Goal: Task Accomplishment & Management: Manage account settings

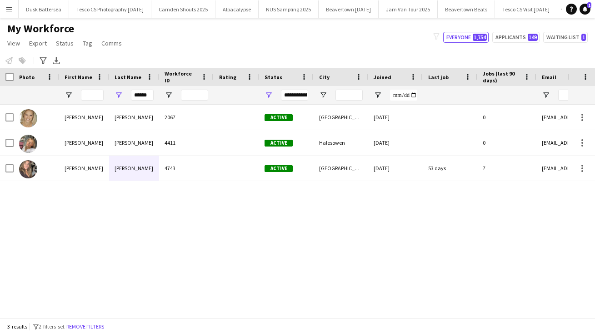
scroll to position [0, 41]
click at [148, 93] on input "******" at bounding box center [142, 95] width 23 height 11
type input "*"
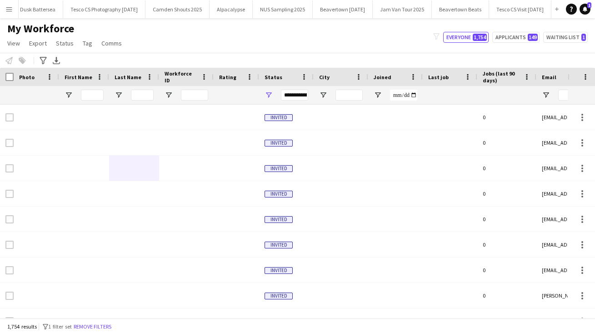
click at [8, 8] on app-icon "Menu" at bounding box center [8, 8] width 7 height 7
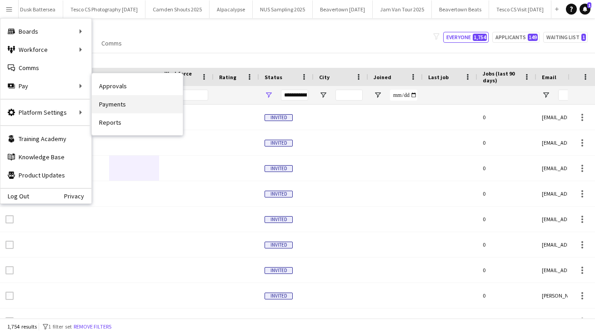
click at [132, 102] on link "Payments" at bounding box center [137, 104] width 91 height 18
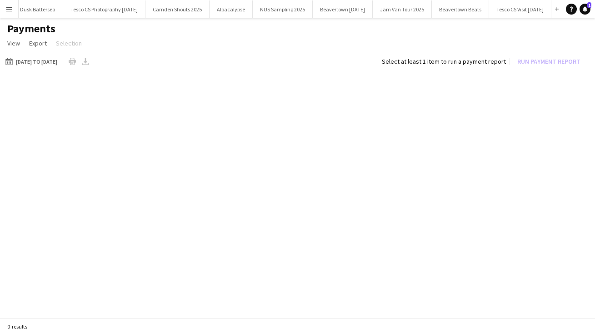
click at [132, 103] on div "Menu Boards Boards Boards All jobs Status Workforce Workforce My Workforce Recr…" at bounding box center [297, 167] width 595 height 334
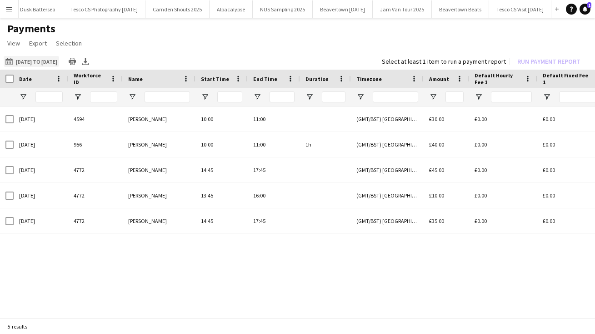
click at [11, 60] on app-icon "[DATE] to [DATE]" at bounding box center [10, 61] width 10 height 7
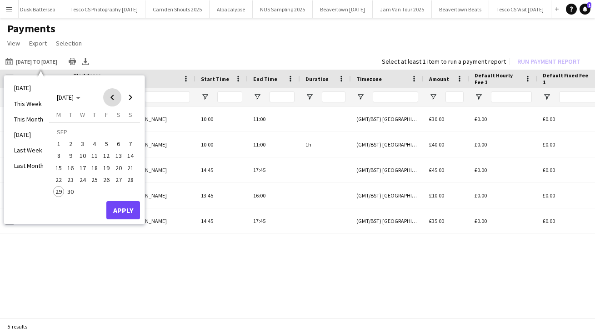
click at [115, 96] on span "Previous month" at bounding box center [112, 97] width 18 height 18
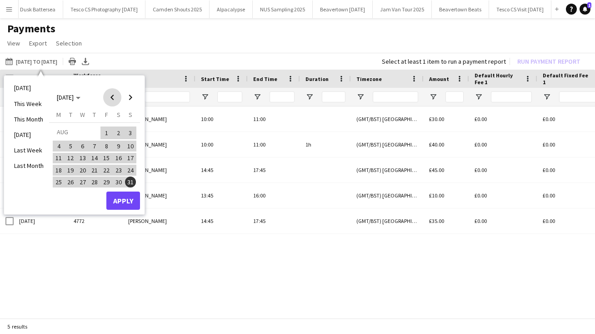
click at [115, 98] on span "Previous month" at bounding box center [112, 97] width 18 height 18
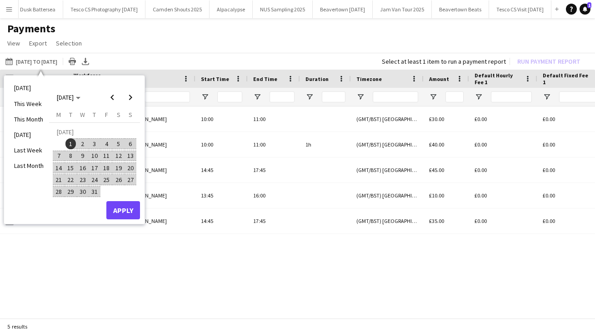
click at [71, 141] on span "1" at bounding box center [70, 143] width 11 height 11
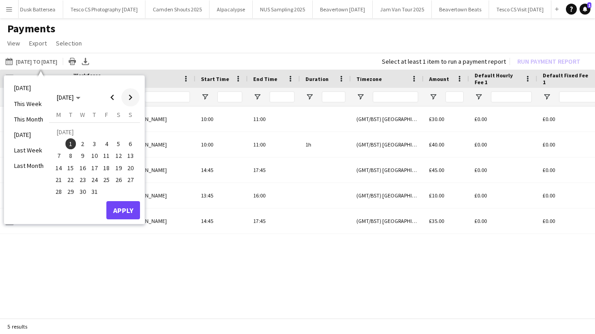
click at [130, 97] on span "Next month" at bounding box center [130, 97] width 18 height 18
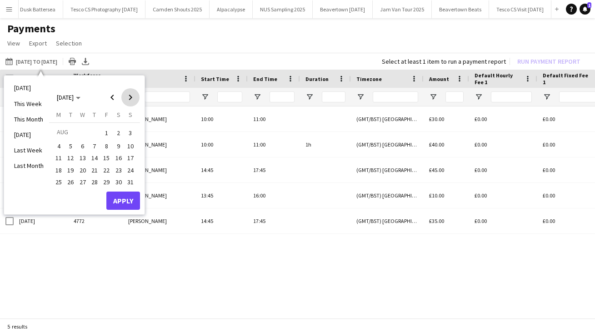
click at [130, 97] on span "Next month" at bounding box center [130, 97] width 18 height 18
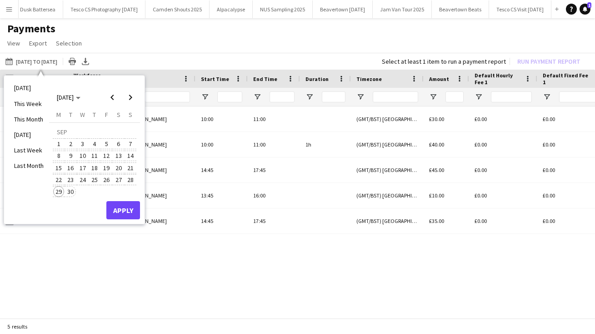
click at [71, 192] on span "30" at bounding box center [70, 191] width 11 height 11
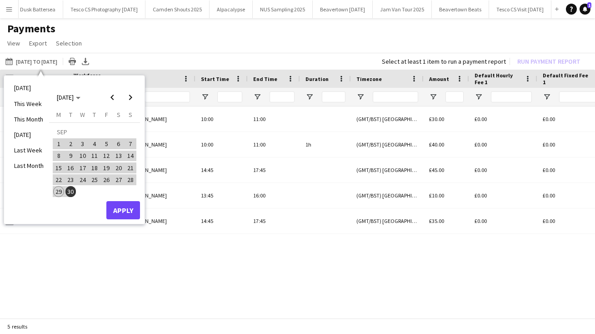
click at [121, 212] on button "Apply" at bounding box center [123, 210] width 34 height 18
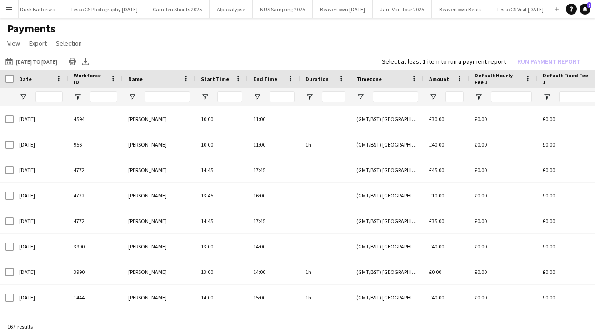
click at [9, 8] on app-icon "Menu" at bounding box center [8, 8] width 7 height 7
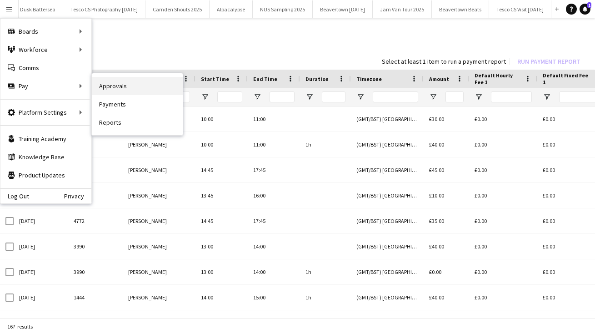
click at [117, 84] on link "Approvals" at bounding box center [137, 86] width 91 height 18
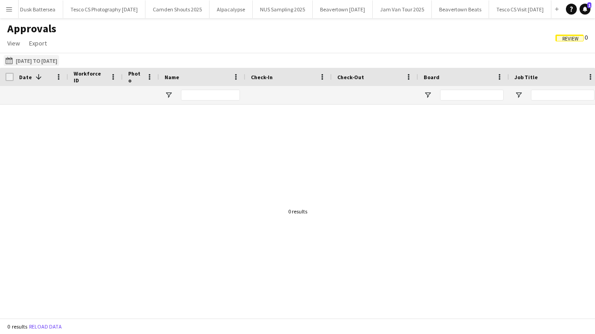
click at [9, 59] on app-icon "[DATE] to [DATE]" at bounding box center [10, 60] width 10 height 7
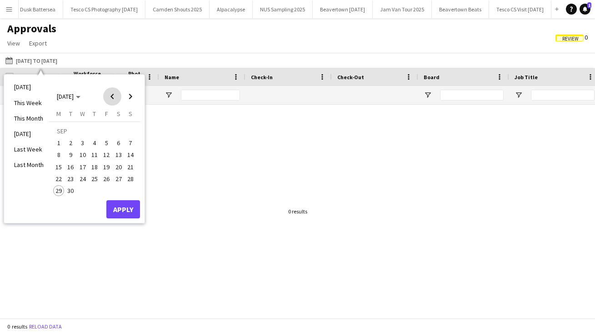
click at [111, 95] on span "Previous month" at bounding box center [112, 96] width 18 height 18
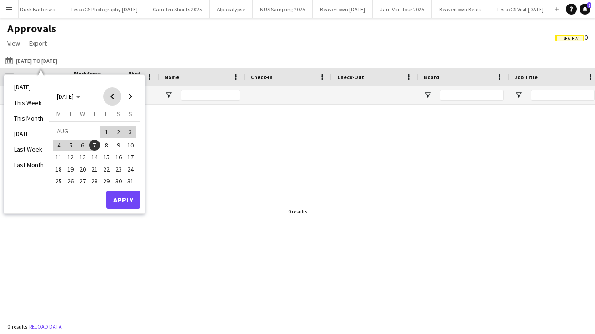
click at [111, 96] on span "Previous month" at bounding box center [112, 96] width 18 height 18
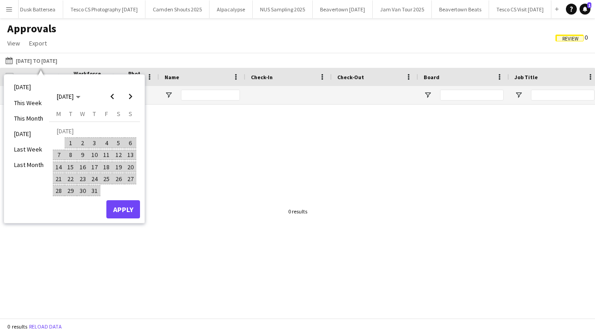
click at [70, 141] on span "1" at bounding box center [70, 142] width 11 height 11
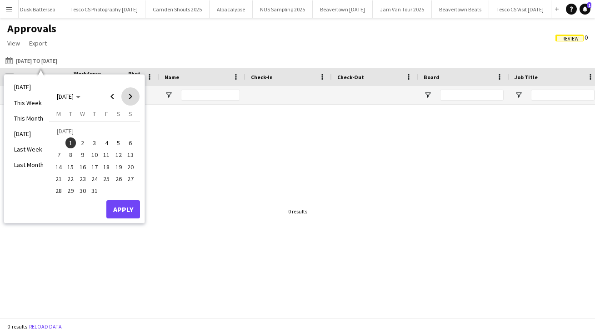
click at [132, 95] on span "Next month" at bounding box center [130, 96] width 18 height 18
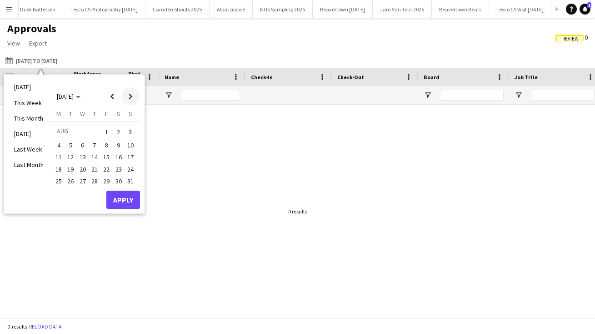
click at [132, 95] on span "Next month" at bounding box center [130, 96] width 18 height 18
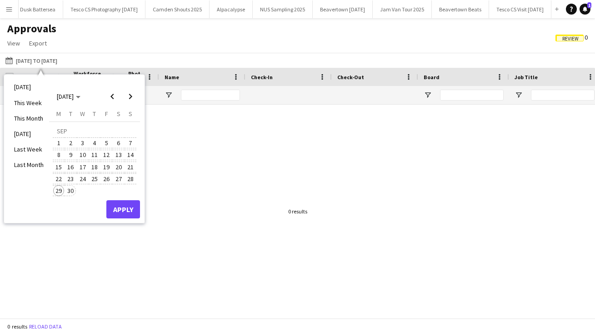
click at [72, 193] on span "30" at bounding box center [70, 190] width 11 height 11
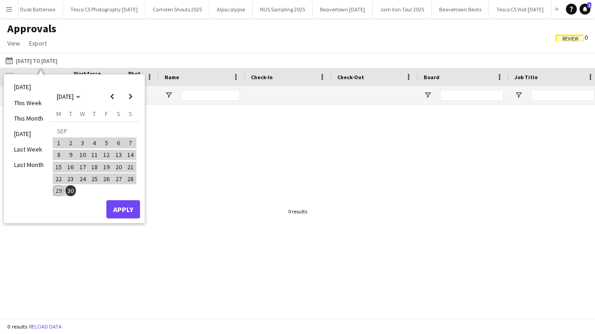
click at [131, 210] on button "Apply" at bounding box center [123, 209] width 34 height 18
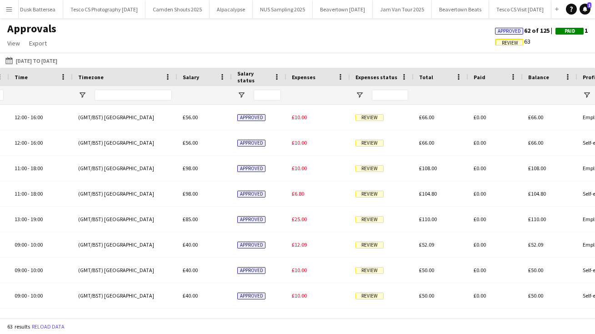
drag, startPoint x: 352, startPoint y: 114, endPoint x: 638, endPoint y: 115, distance: 286.3
click at [594, 115] on html "Menu Boards Boards Boards All jobs Status Workforce Workforce My Workforce Recr…" at bounding box center [297, 167] width 595 height 334
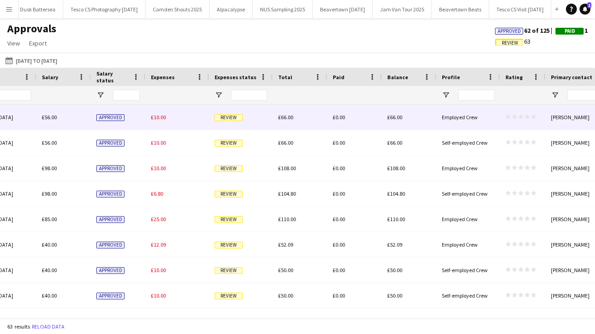
click at [237, 119] on span "Review" at bounding box center [228, 117] width 28 height 7
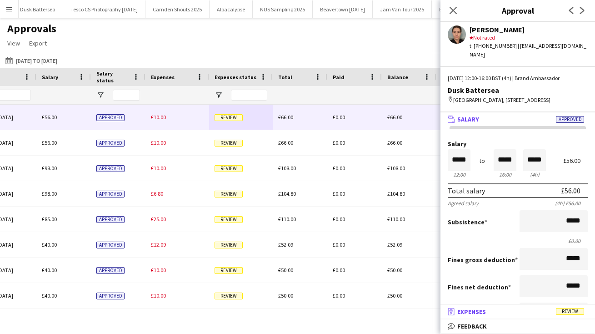
click at [479, 311] on span "Expenses" at bounding box center [471, 311] width 29 height 8
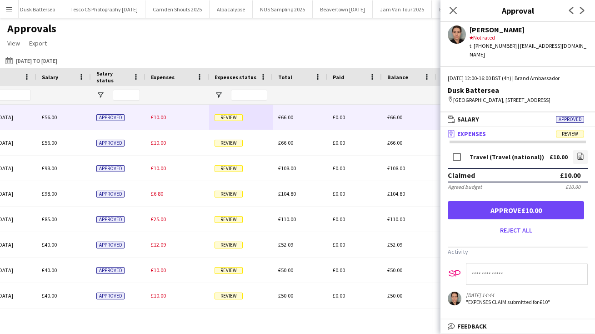
click at [514, 208] on button "Approve £10.00" at bounding box center [516, 210] width 136 height 18
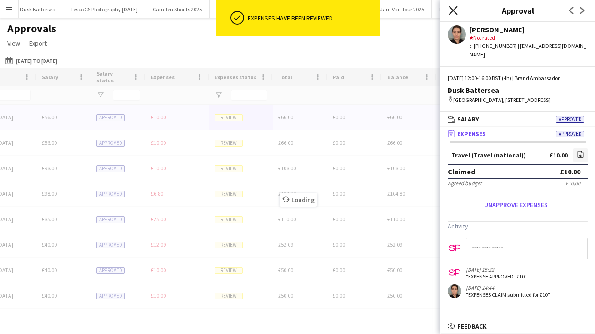
click at [453, 9] on icon "Close pop-in" at bounding box center [452, 10] width 9 height 9
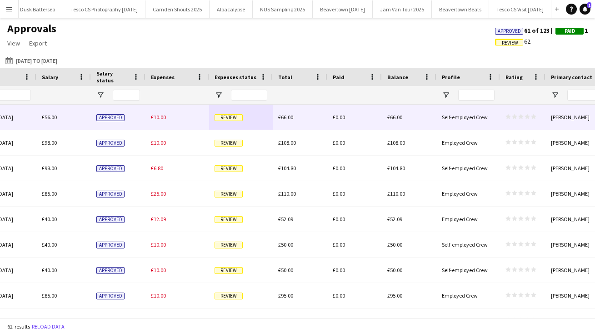
click at [234, 116] on span "Review" at bounding box center [228, 117] width 28 height 7
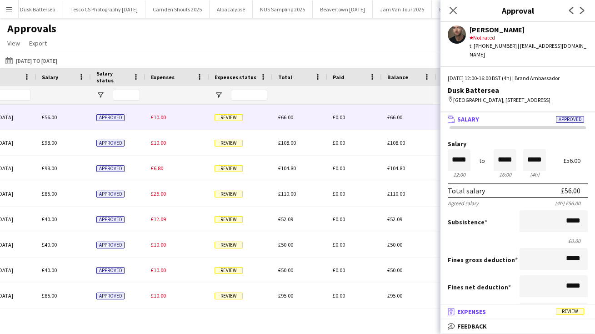
click at [487, 312] on mat-panel-title "receipt Expenses Review" at bounding box center [515, 311] width 151 height 8
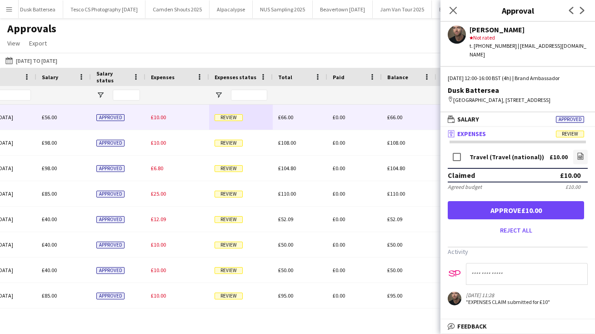
click at [539, 210] on button "Approve £10.00" at bounding box center [516, 210] width 136 height 18
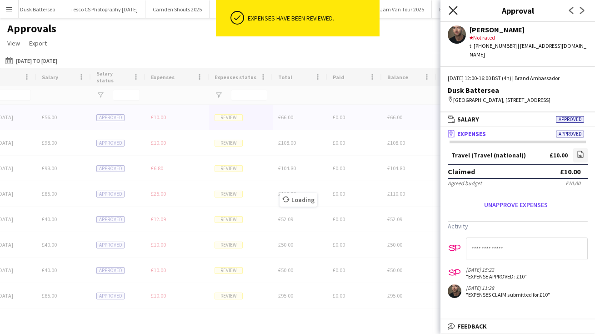
click at [454, 9] on icon at bounding box center [452, 10] width 9 height 9
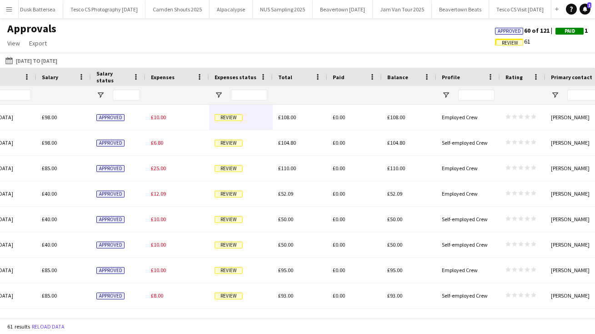
click at [236, 116] on div "Review" at bounding box center [241, 117] width 64 height 25
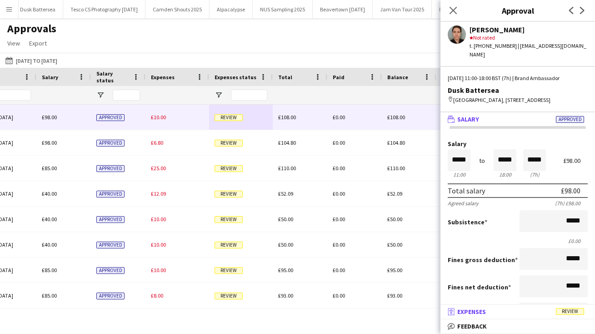
click at [483, 314] on span "Expenses" at bounding box center [471, 311] width 29 height 8
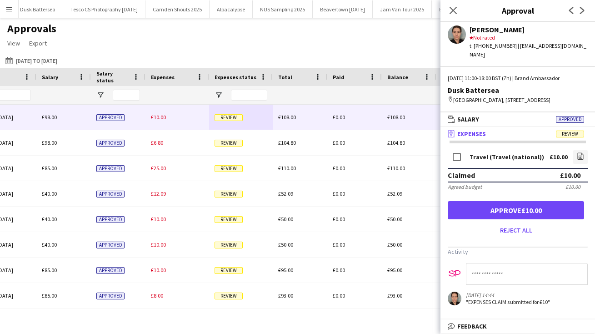
click at [541, 209] on button "Approve £10.00" at bounding box center [516, 210] width 136 height 18
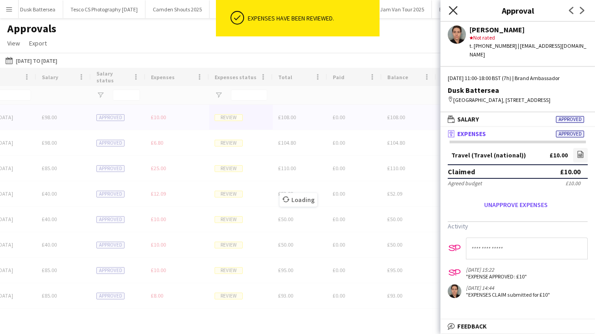
click at [453, 8] on icon "Close pop-in" at bounding box center [452, 10] width 9 height 9
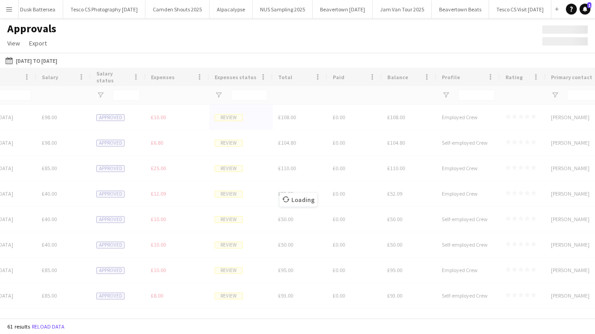
click at [229, 115] on div "Time Timezone [GEOGRAPHIC_DATA]" at bounding box center [297, 193] width 595 height 250
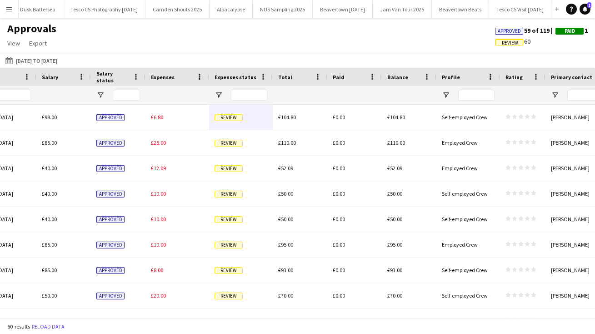
click at [509, 42] on span "Review" at bounding box center [510, 43] width 16 height 6
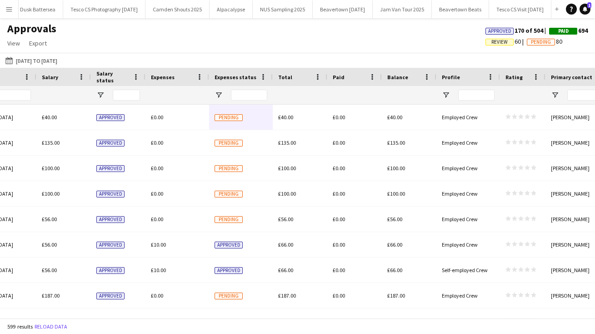
click at [499, 41] on span "Review" at bounding box center [499, 42] width 16 height 6
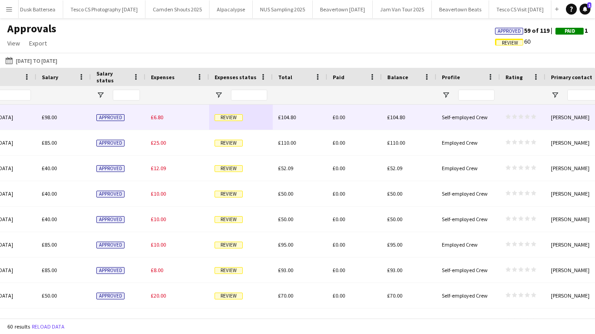
click at [229, 118] on span "Review" at bounding box center [228, 117] width 28 height 7
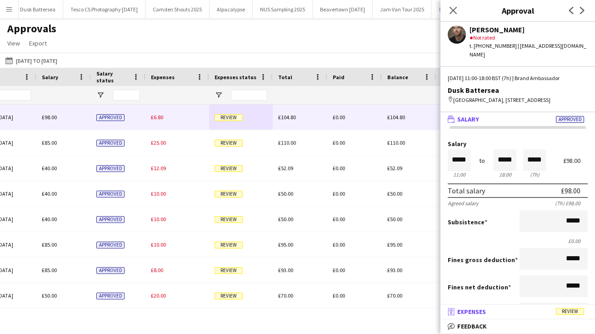
click at [487, 312] on mat-panel-title "receipt Expenses Review" at bounding box center [515, 311] width 151 height 8
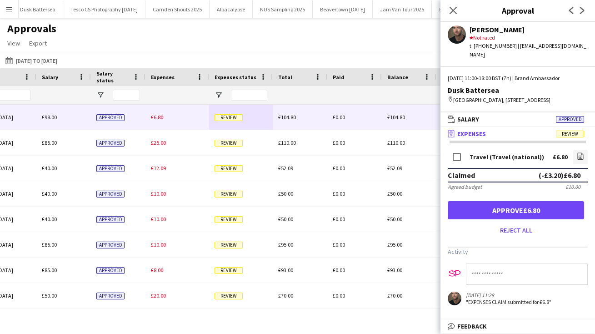
click at [530, 207] on button "Approve £6.80" at bounding box center [516, 210] width 136 height 18
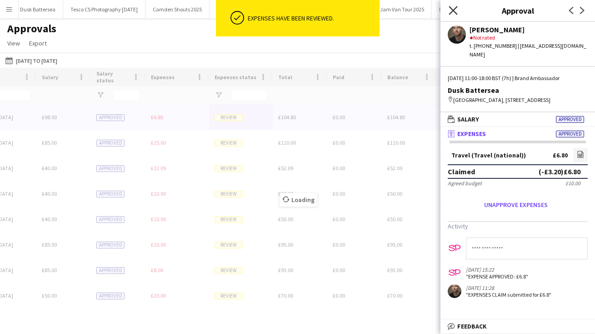
click at [453, 9] on icon "Close pop-in" at bounding box center [452, 10] width 9 height 9
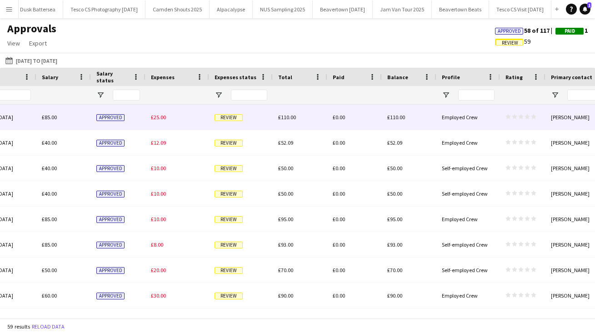
click at [227, 116] on span "Review" at bounding box center [228, 117] width 28 height 7
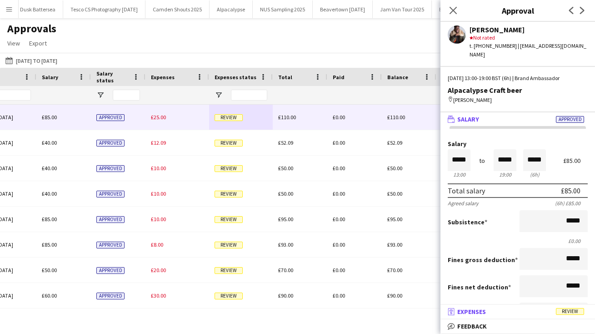
click at [475, 309] on span "Expenses" at bounding box center [471, 311] width 29 height 8
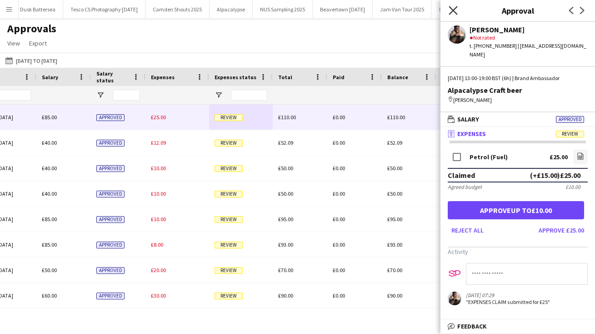
click at [454, 9] on icon at bounding box center [452, 10] width 9 height 9
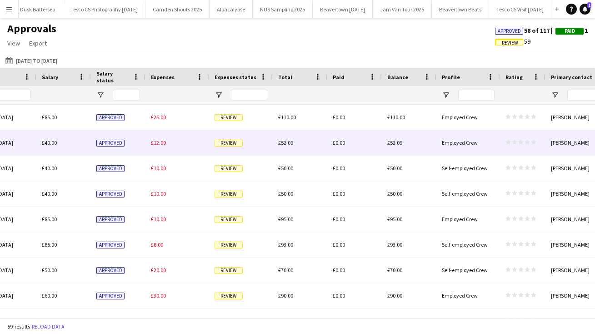
click at [231, 143] on span "Review" at bounding box center [228, 143] width 28 height 7
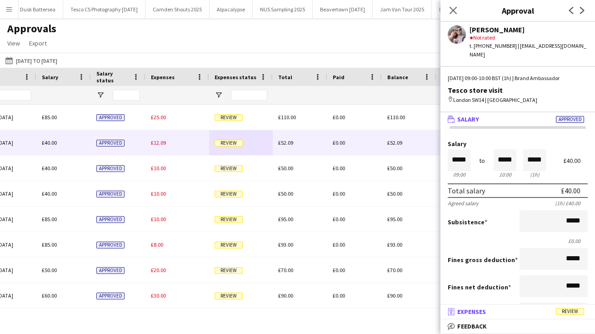
click at [480, 312] on span "Expenses" at bounding box center [471, 311] width 29 height 8
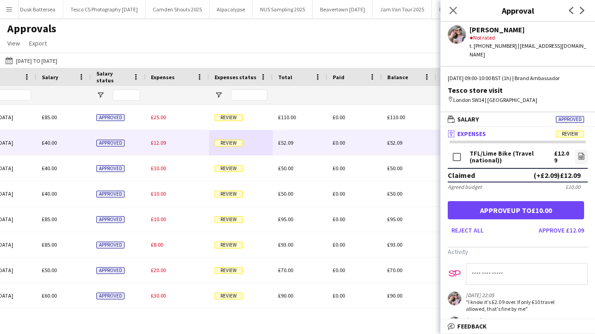
click at [538, 202] on button "Approve up to £10.00" at bounding box center [516, 210] width 136 height 18
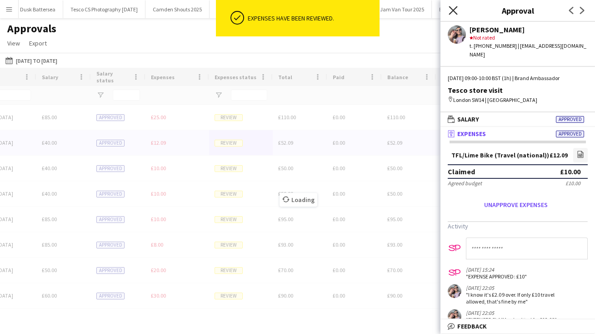
click at [453, 11] on icon at bounding box center [452, 10] width 9 height 9
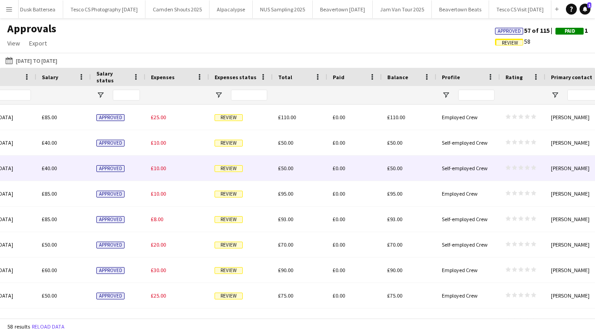
click at [231, 161] on div "Review" at bounding box center [241, 167] width 64 height 25
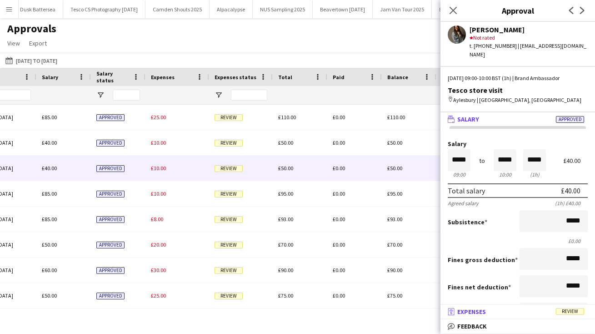
click at [481, 309] on span "Expenses" at bounding box center [471, 311] width 29 height 8
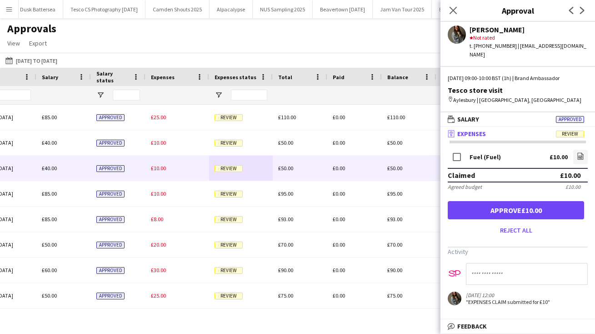
click at [501, 203] on button "Approve £10.00" at bounding box center [516, 210] width 136 height 18
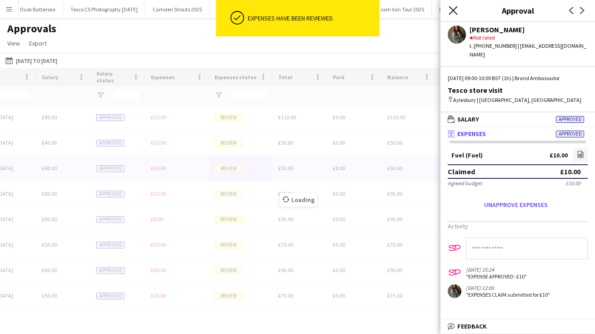
click at [453, 10] on icon at bounding box center [452, 10] width 9 height 9
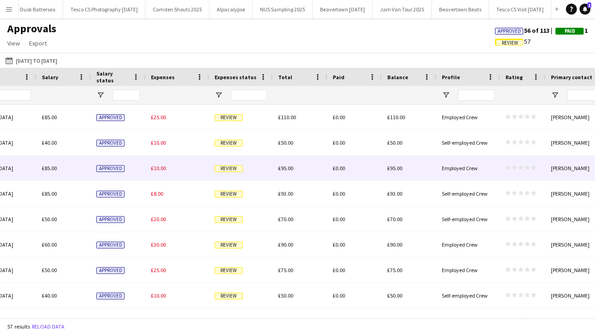
click at [233, 167] on div "Review" at bounding box center [241, 167] width 64 height 25
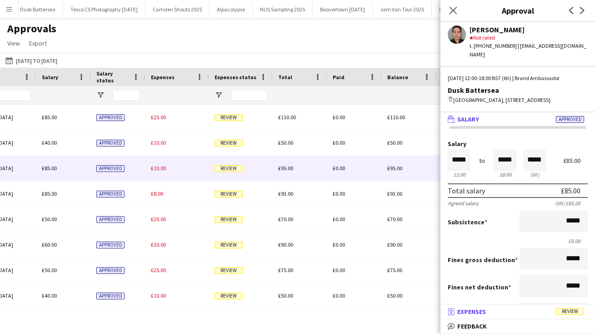
click at [482, 310] on span "Expenses" at bounding box center [471, 311] width 29 height 8
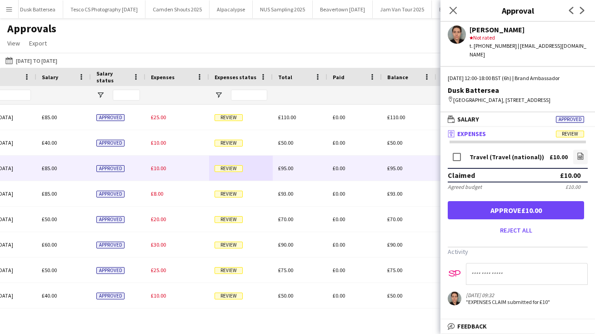
click at [534, 211] on button "Approve £10.00" at bounding box center [516, 210] width 136 height 18
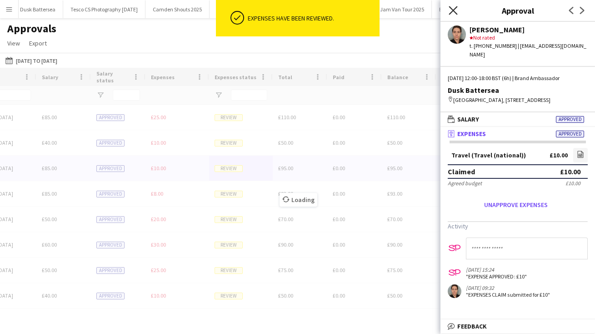
click at [453, 9] on icon "Close pop-in" at bounding box center [452, 10] width 9 height 9
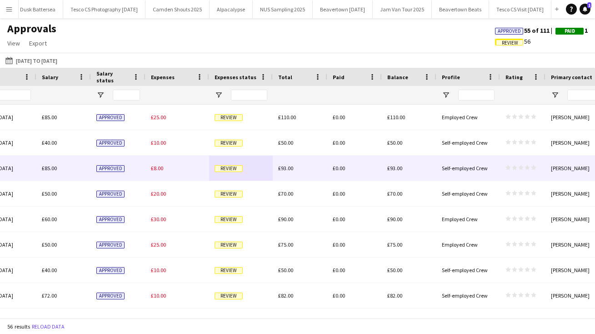
click at [237, 166] on span "Review" at bounding box center [228, 168] width 28 height 7
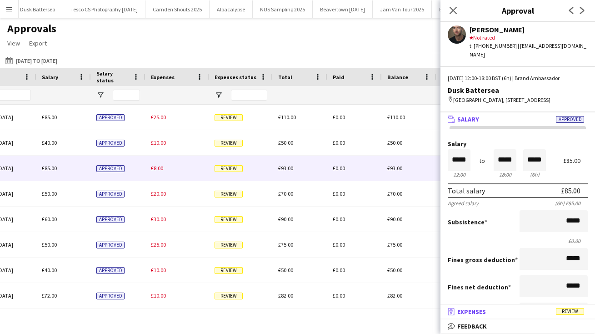
click at [486, 312] on span "Expenses" at bounding box center [471, 311] width 29 height 8
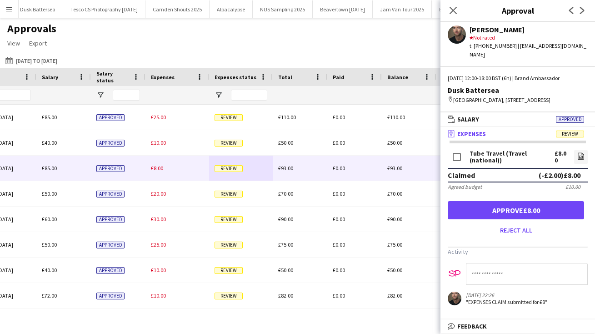
click at [538, 210] on button "Approve £8.00" at bounding box center [516, 210] width 136 height 18
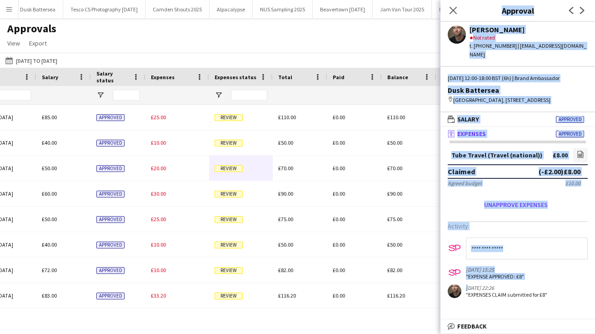
drag, startPoint x: 558, startPoint y: 279, endPoint x: 555, endPoint y: 352, distance: 72.8
click at [555, 333] on html "Menu Boards Boards Boards All jobs Status Workforce Workforce My Workforce Recr…" at bounding box center [297, 167] width 595 height 334
click at [570, 300] on div "Tube Travel (Travel (national)) £8.00 file-image Claimed (-£2.00) £8.00 Agreed …" at bounding box center [517, 224] width 154 height 169
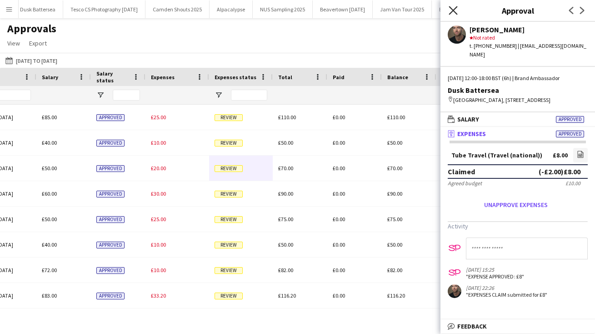
click at [454, 10] on icon at bounding box center [452, 10] width 9 height 9
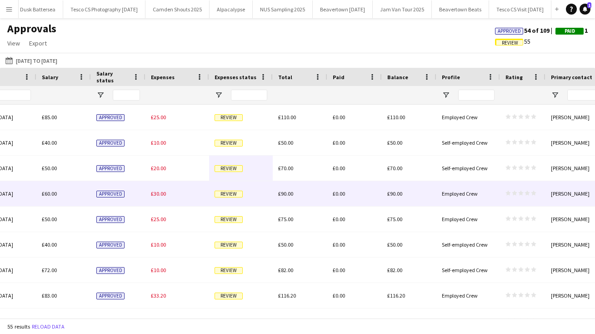
click at [234, 193] on span "Review" at bounding box center [228, 193] width 28 height 7
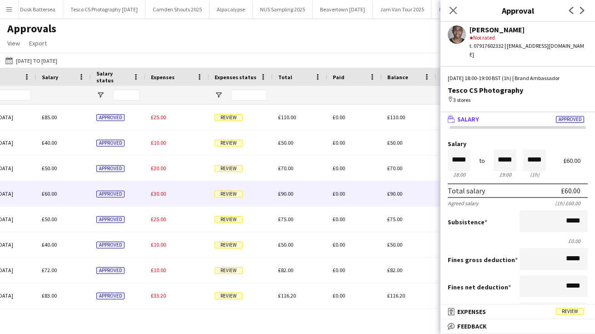
click at [498, 309] on mat-panel-title "receipt Expenses Review" at bounding box center [515, 311] width 151 height 8
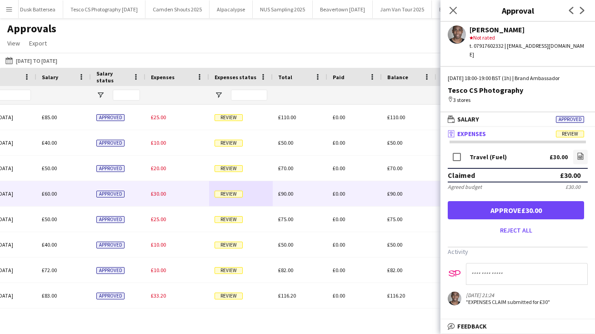
click at [533, 201] on button "Approve £30.00" at bounding box center [516, 210] width 136 height 18
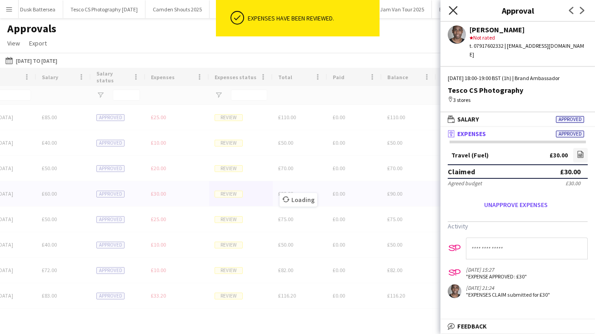
click at [452, 8] on icon "Close pop-in" at bounding box center [452, 10] width 9 height 9
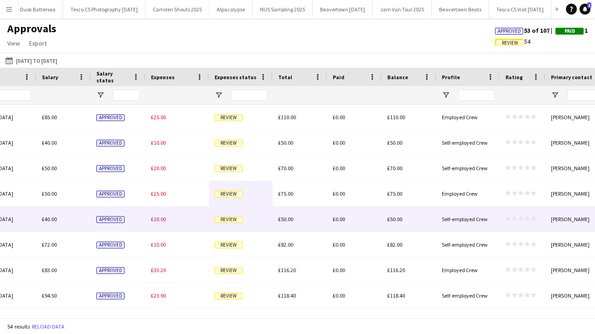
click at [225, 219] on span "Review" at bounding box center [228, 219] width 28 height 7
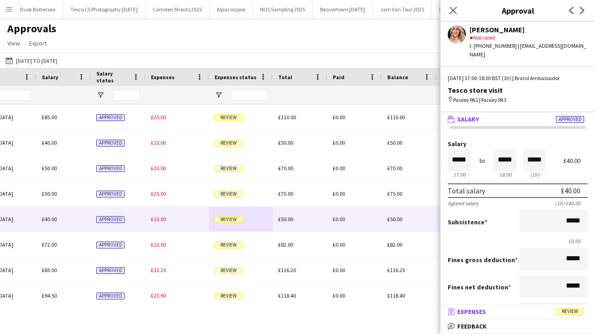
click at [480, 311] on span "Expenses" at bounding box center [471, 311] width 29 height 8
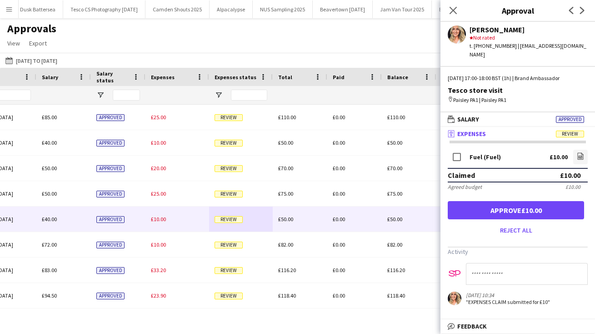
click at [540, 201] on button "Approve £10.00" at bounding box center [516, 210] width 136 height 18
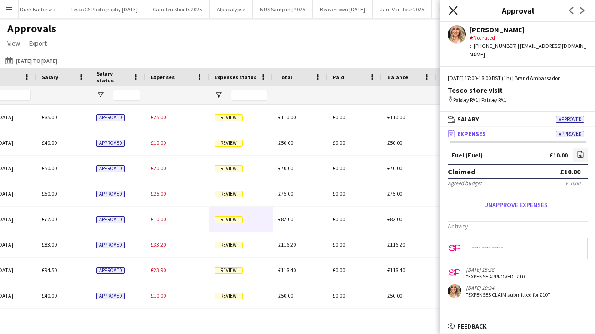
click at [453, 10] on icon at bounding box center [452, 10] width 9 height 9
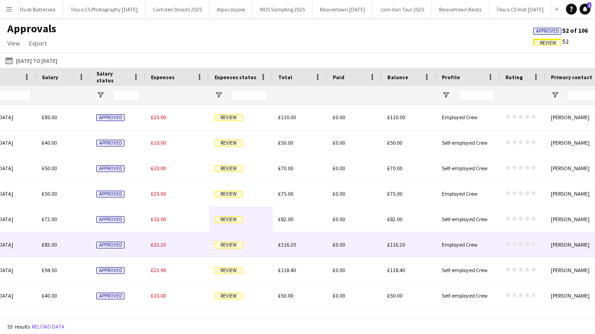
click at [229, 245] on span "Review" at bounding box center [228, 244] width 28 height 7
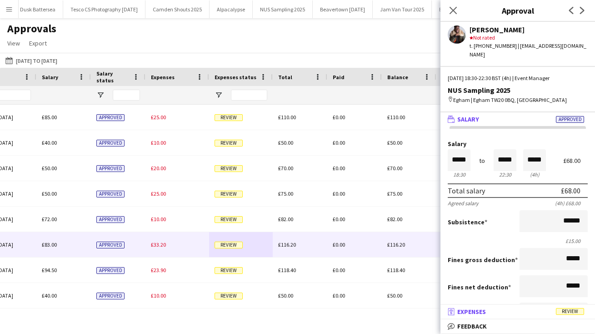
click at [480, 311] on span "Expenses" at bounding box center [471, 311] width 29 height 8
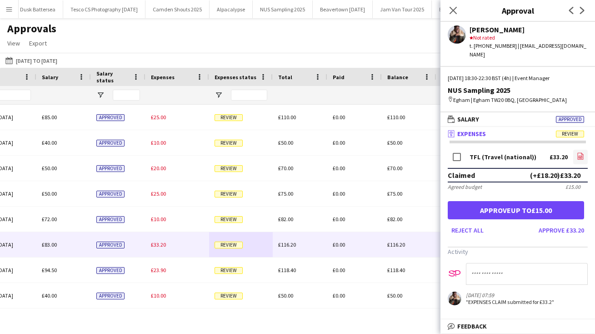
click at [580, 152] on icon "file-image" at bounding box center [580, 155] width 7 height 7
click at [454, 8] on icon "Close pop-in" at bounding box center [452, 10] width 9 height 9
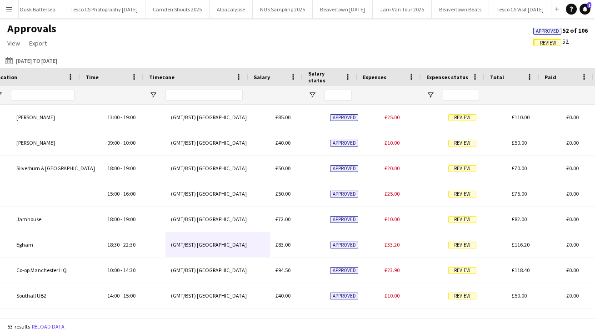
scroll to position [0, 600]
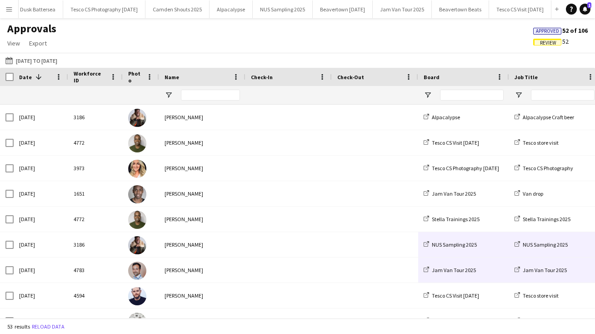
drag, startPoint x: 87, startPoint y: 246, endPoint x: 499, endPoint y: 271, distance: 412.9
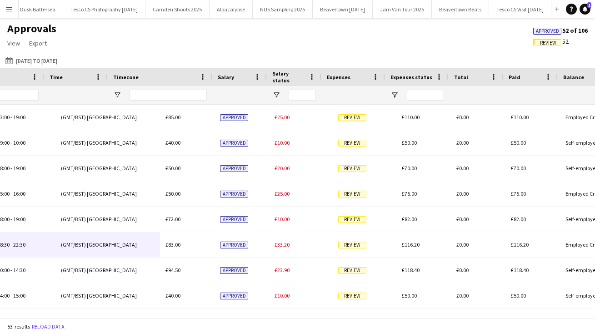
drag, startPoint x: 504, startPoint y: 249, endPoint x: 638, endPoint y: 242, distance: 133.8
click at [594, 242] on html "Menu Boards Boards Boards All jobs Status Workforce Workforce My Workforce Recr…" at bounding box center [297, 167] width 595 height 334
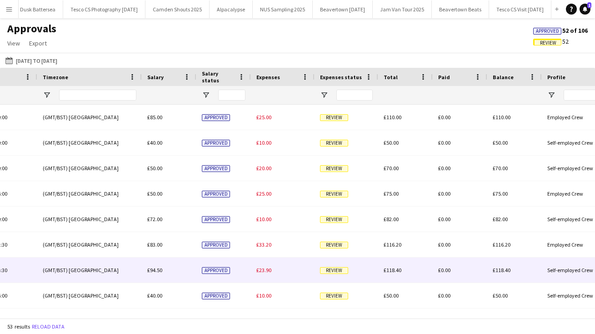
click at [339, 269] on span "Review" at bounding box center [334, 270] width 28 height 7
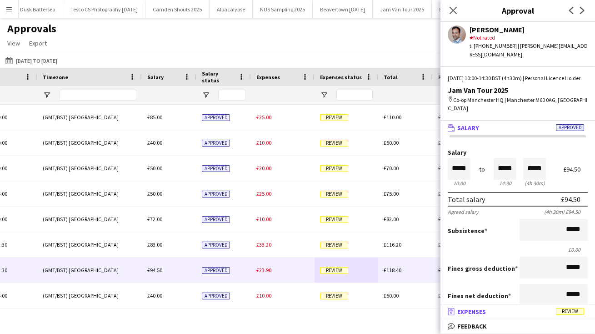
click at [483, 307] on mat-expansion-panel-header "receipt Expenses Review" at bounding box center [517, 311] width 154 height 14
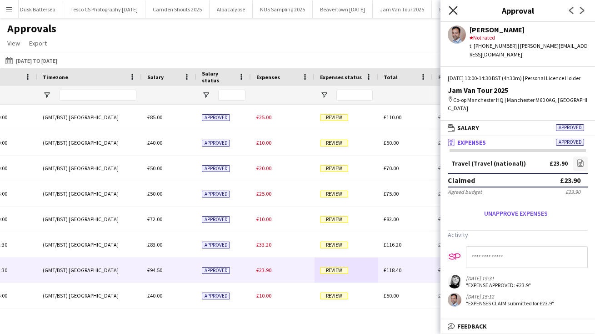
click at [450, 7] on icon "Close pop-in" at bounding box center [452, 10] width 9 height 9
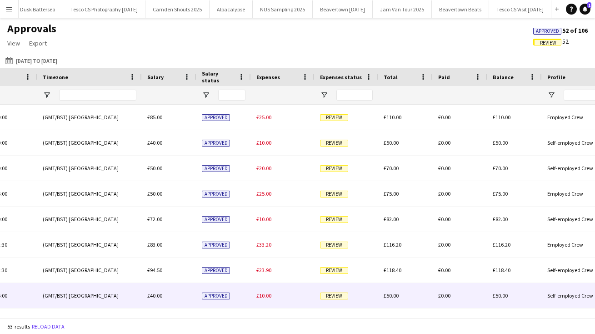
click at [340, 296] on span "Review" at bounding box center [334, 295] width 28 height 7
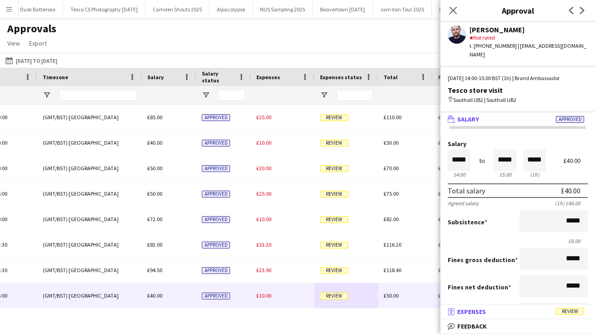
click at [483, 311] on span "Expenses" at bounding box center [471, 311] width 29 height 8
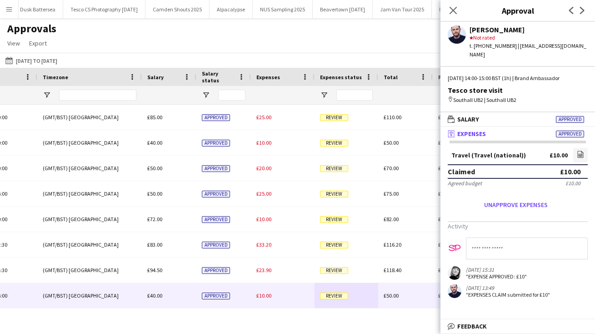
drag, startPoint x: 559, startPoint y: 278, endPoint x: 554, endPoint y: 356, distance: 78.7
click at [554, 333] on html "Menu Boards Boards Boards All jobs Status Workforce Workforce My Workforce Recr…" at bounding box center [297, 167] width 595 height 334
click at [453, 10] on icon at bounding box center [452, 10] width 9 height 9
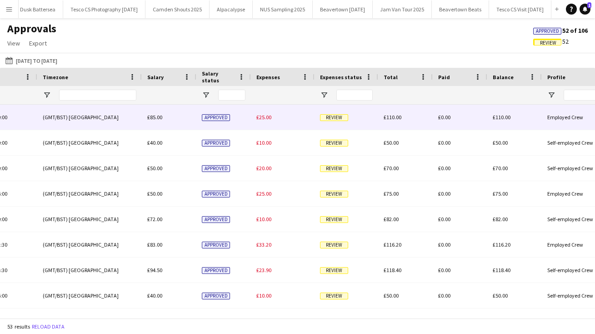
click at [340, 116] on span "Review" at bounding box center [334, 117] width 28 height 7
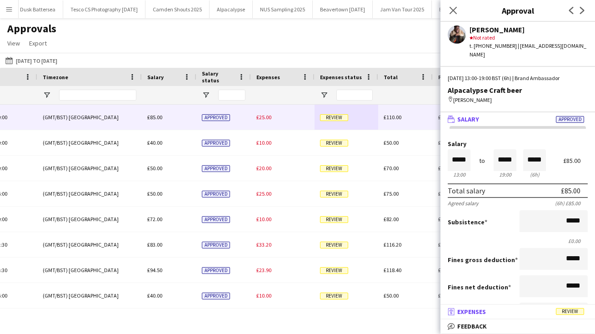
click at [469, 309] on span "Expenses" at bounding box center [471, 311] width 29 height 8
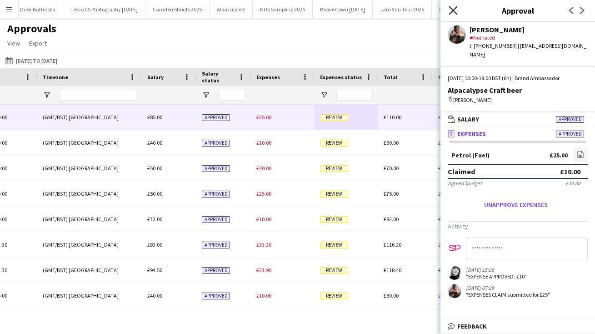
click at [452, 12] on icon "Close pop-in" at bounding box center [452, 10] width 9 height 9
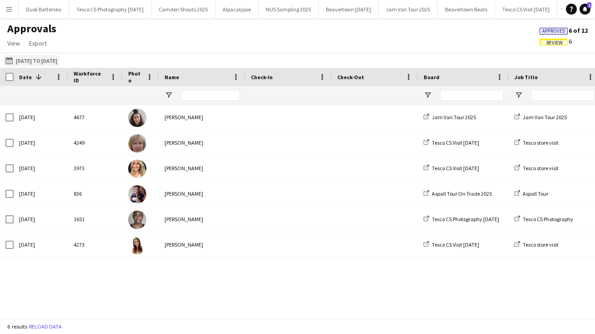
click at [8, 56] on button "01-07-2025 to 30-09-2025 01-07-2025 to 30-09-2025" at bounding box center [31, 60] width 55 height 11
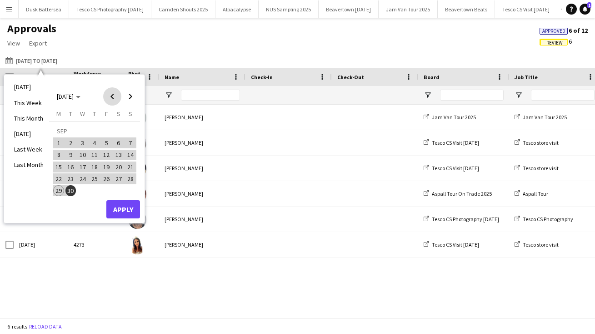
click at [109, 95] on span "Previous month" at bounding box center [112, 96] width 18 height 18
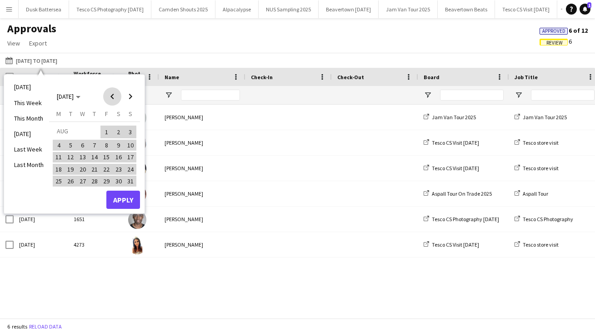
click at [110, 96] on span "Previous month" at bounding box center [112, 96] width 18 height 18
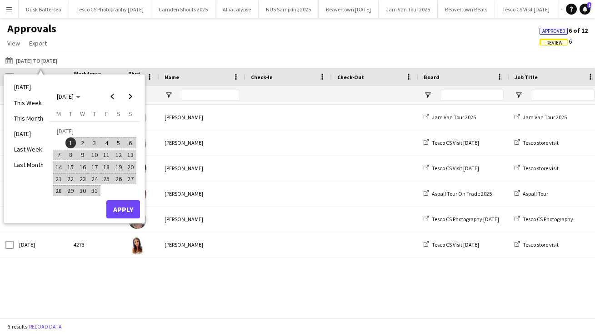
click at [69, 143] on span "1" at bounding box center [70, 142] width 11 height 11
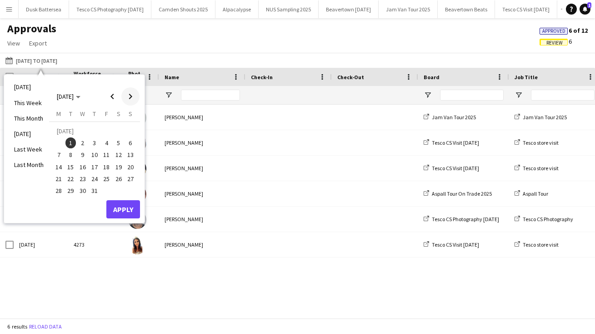
click at [131, 96] on span "Next month" at bounding box center [130, 96] width 18 height 18
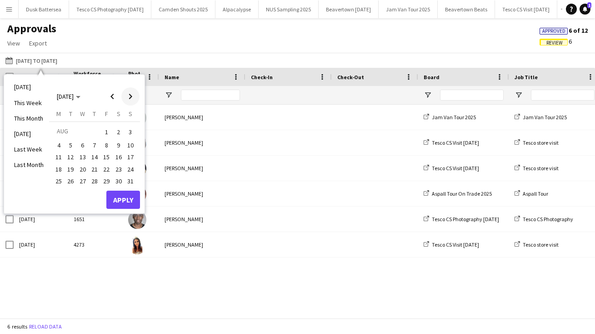
click at [132, 93] on span "Next month" at bounding box center [130, 96] width 18 height 18
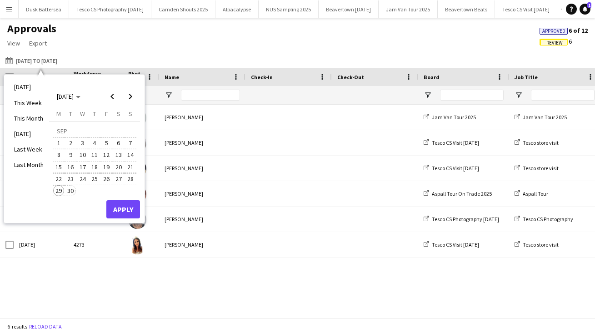
click at [71, 189] on span "30" at bounding box center [70, 190] width 11 height 11
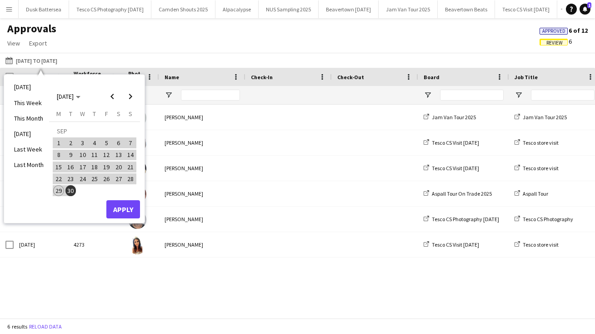
click at [122, 215] on button "Apply" at bounding box center [123, 209] width 34 height 18
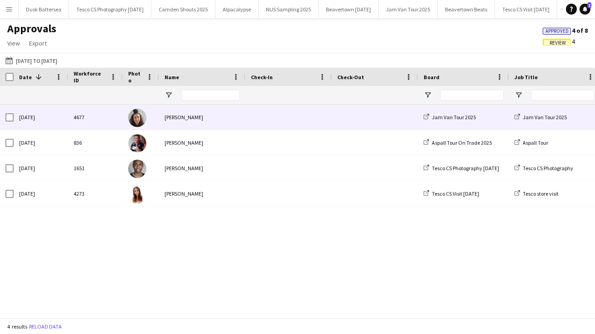
click at [180, 117] on div "Mia Jumpp" at bounding box center [202, 117] width 86 height 25
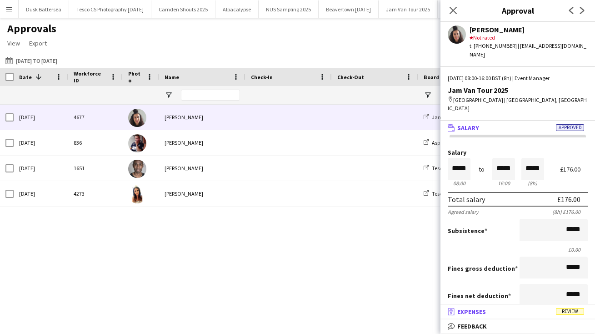
click at [478, 311] on span "Expenses" at bounding box center [471, 311] width 29 height 8
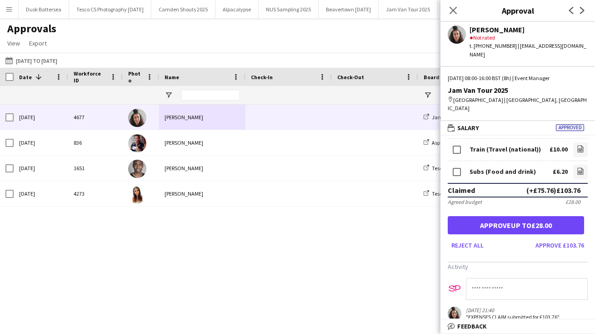
scroll to position [83, 0]
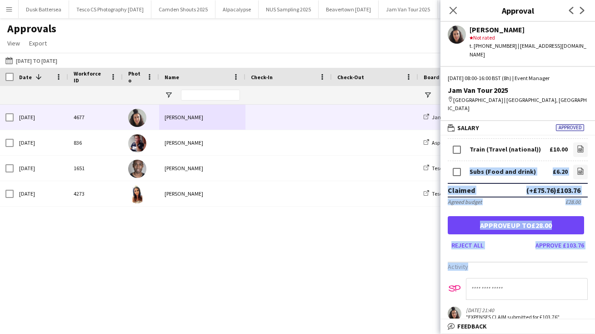
drag, startPoint x: 593, startPoint y: 232, endPoint x: 578, endPoint y: 284, distance: 54.2
click at [578, 284] on app-approvals-popin-expenses-tab "Petrol (Fuel) £44.44 file-image Fuel (Fuel) £34.92 file-image Parking (Parking)…" at bounding box center [517, 197] width 154 height 246
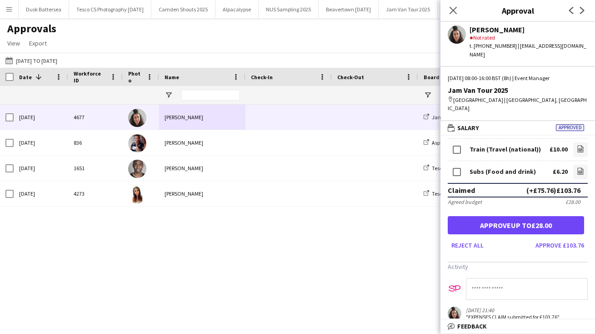
click at [580, 262] on h3 "Activity" at bounding box center [518, 266] width 140 height 8
click at [568, 238] on button "Approve £103.76" at bounding box center [560, 245] width 56 height 15
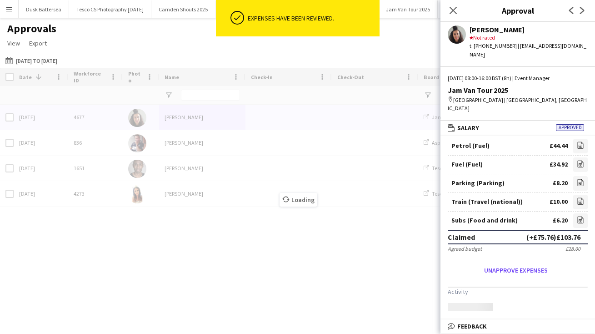
scroll to position [9, 0]
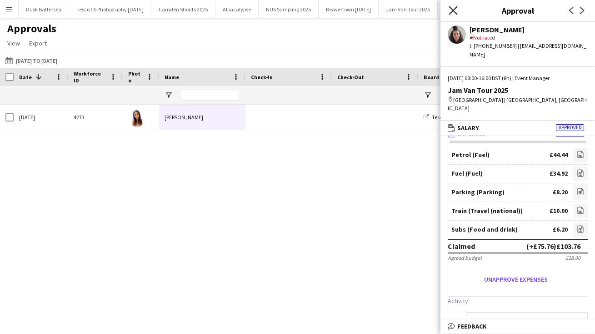
click at [456, 10] on icon "Close pop-in" at bounding box center [452, 10] width 9 height 9
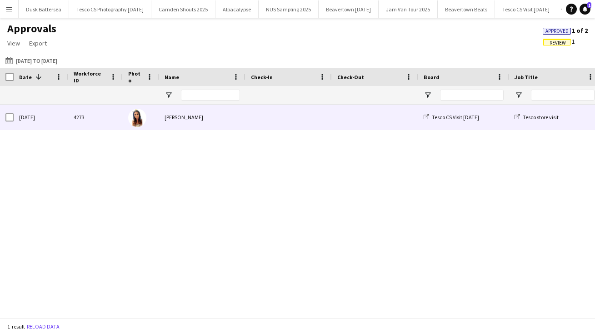
click at [191, 115] on div "[PERSON_NAME]" at bounding box center [202, 117] width 86 height 25
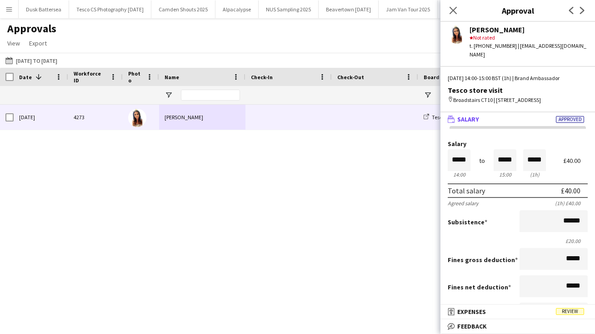
click at [507, 311] on mat-panel-title "receipt Expenses Review" at bounding box center [515, 311] width 151 height 8
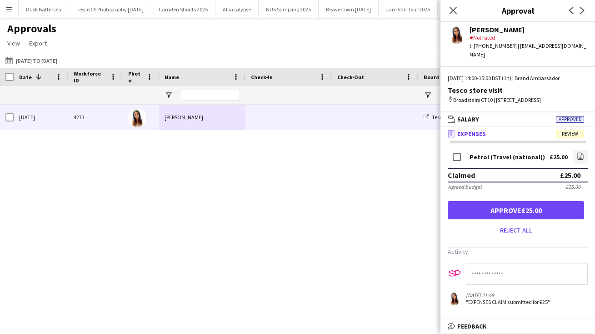
click at [521, 208] on button "Approve £25.00" at bounding box center [516, 210] width 136 height 18
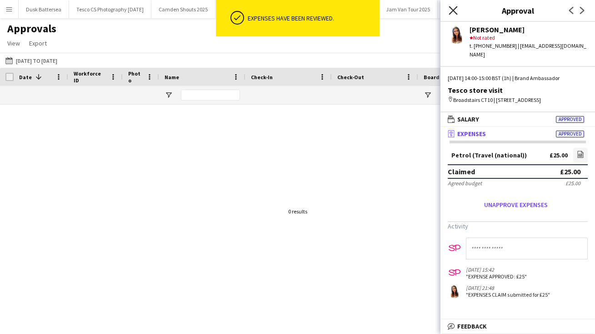
click at [451, 6] on icon "Close pop-in" at bounding box center [452, 10] width 9 height 9
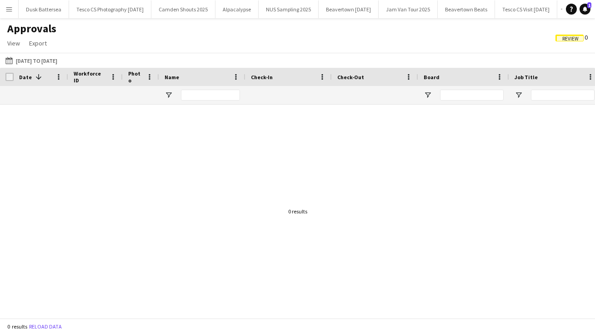
click at [445, 40] on div "Approvals View Customise view Customise filters Reset Filters Reset View Reset …" at bounding box center [297, 37] width 595 height 31
click at [9, 9] on app-icon "Menu" at bounding box center [8, 8] width 7 height 7
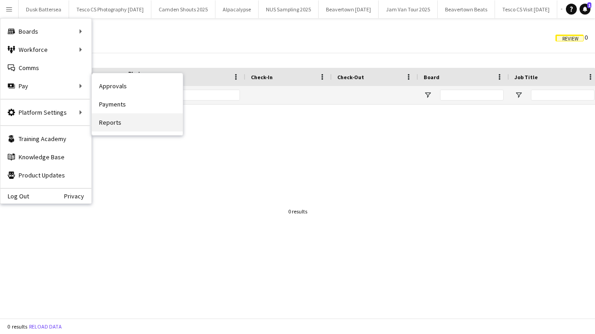
click at [134, 123] on link "Reports" at bounding box center [137, 122] width 91 height 18
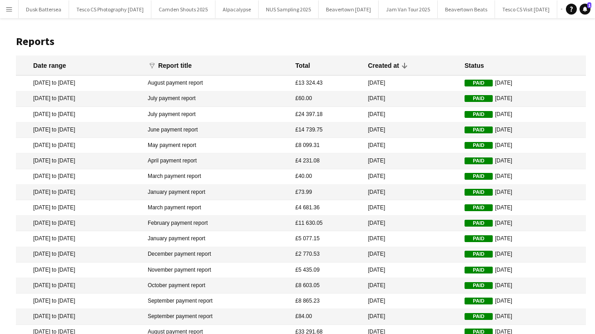
click at [80, 223] on mat-cell "15 Jan 2025 to 28 Feb 2025" at bounding box center [79, 222] width 127 height 15
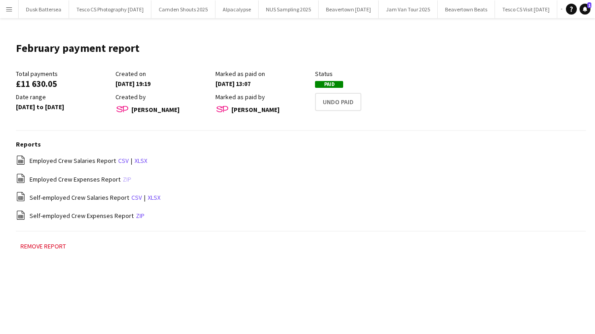
click at [123, 178] on link "zip" at bounding box center [127, 179] width 9 height 8
click at [136, 214] on link "zip" at bounding box center [140, 215] width 9 height 8
click at [353, 37] on header "February payment report Edit this field" at bounding box center [301, 51] width 570 height 35
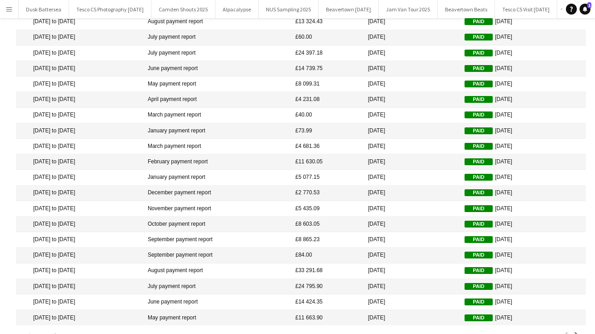
scroll to position [80, 0]
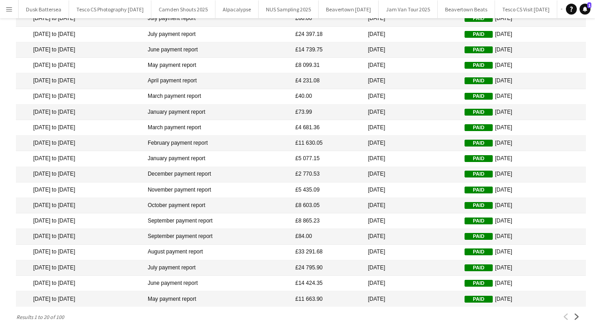
drag, startPoint x: 589, startPoint y: 254, endPoint x: 586, endPoint y: 285, distance: 32.0
click at [586, 286] on main "Reports Date range funnel Filter magnifier Clear View Results Report title Tota…" at bounding box center [297, 136] width 595 height 397
click at [121, 316] on app-pager "Results 1 to 20 of 100 Previous Next" at bounding box center [301, 316] width 570 height 11
click at [578, 313] on app-icon "Next" at bounding box center [576, 316] width 6 height 6
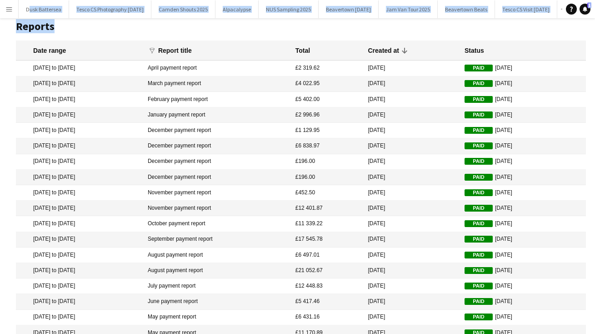
scroll to position [0, 0]
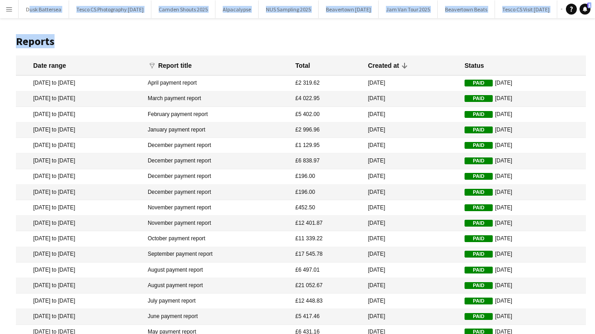
drag, startPoint x: 590, startPoint y: 77, endPoint x: 587, endPoint y: -18, distance: 95.0
click at [587, 0] on html "Menu Boards Boards Boards All jobs Status Workforce Workforce My Workforce Recr…" at bounding box center [297, 207] width 595 height 415
click at [8, 82] on main "Reports Date range funnel Filter magnifier Clear View Results Report title Tota…" at bounding box center [297, 216] width 595 height 397
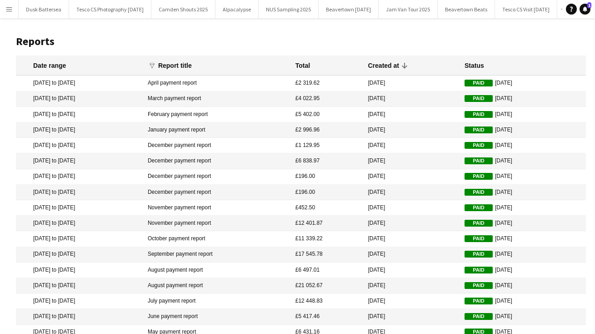
click at [92, 81] on mat-cell "21 Mar 2024 to 30 Apr 2024" at bounding box center [79, 82] width 127 height 15
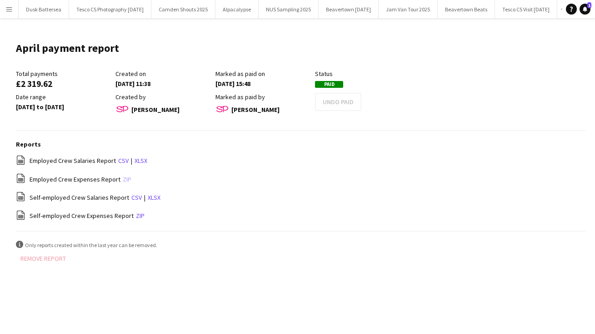
click at [123, 178] on link "zip" at bounding box center [127, 179] width 9 height 8
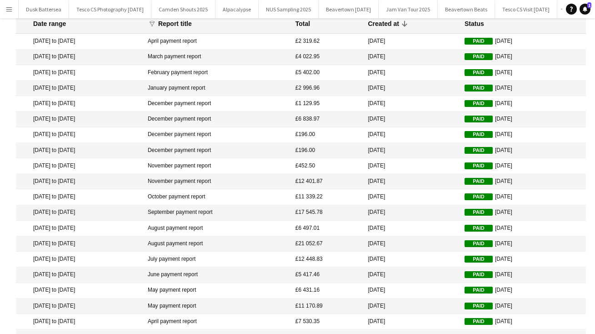
scroll to position [80, 0]
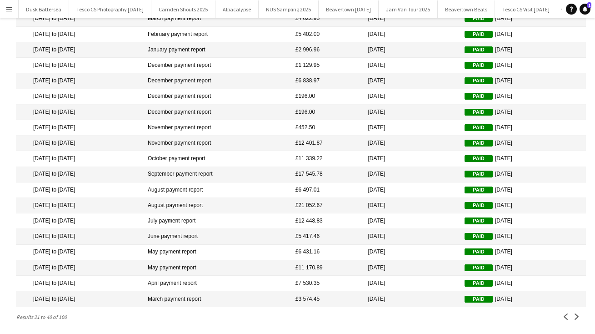
drag, startPoint x: 559, startPoint y: 274, endPoint x: 560, endPoint y: 356, distance: 81.3
click at [560, 333] on html "Menu Boards Boards Boards All jobs Status Workforce Workforce My Workforce Recr…" at bounding box center [297, 127] width 595 height 415
click at [544, 316] on app-pager "Results 21 to 40 of 100 Previous Next" at bounding box center [301, 316] width 570 height 11
click at [566, 314] on app-icon "Previous" at bounding box center [566, 316] width 6 height 6
click at [196, 295] on mat-cell "May payment report" at bounding box center [217, 298] width 148 height 15
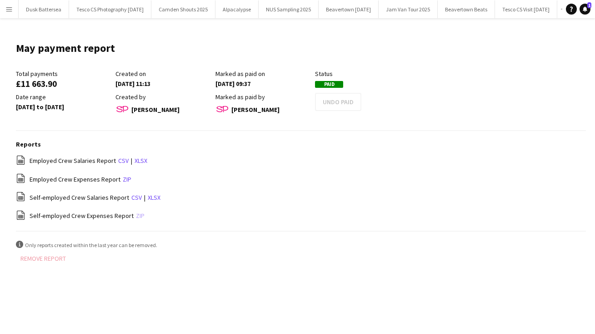
click at [136, 216] on link "zip" at bounding box center [140, 215] width 9 height 8
click at [308, 172] on div "Reports file-spreadsheet Employed Crew Salaries Report csv | xlsx file-spreadsh…" at bounding box center [301, 185] width 570 height 91
click at [11, 12] on app-icon "Menu" at bounding box center [8, 8] width 7 height 7
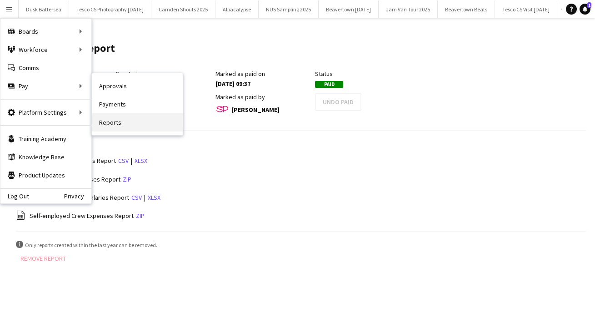
click at [115, 123] on link "Reports" at bounding box center [137, 122] width 91 height 18
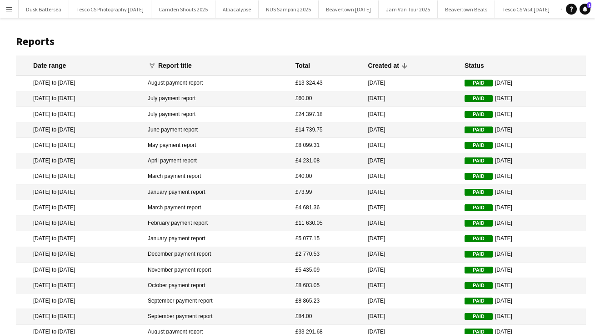
click at [10, 6] on app-icon "Menu" at bounding box center [8, 8] width 7 height 7
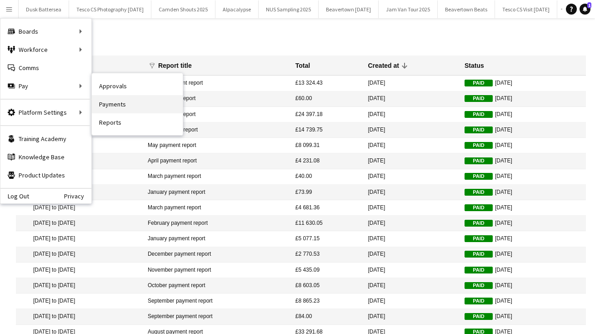
click at [146, 107] on link "Payments" at bounding box center [137, 104] width 91 height 18
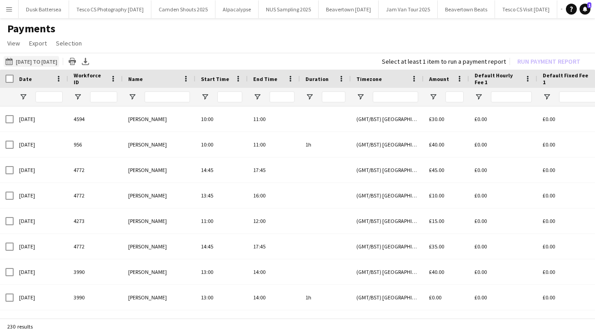
click at [11, 62] on app-icon "[DATE] to [DATE]" at bounding box center [10, 61] width 10 height 7
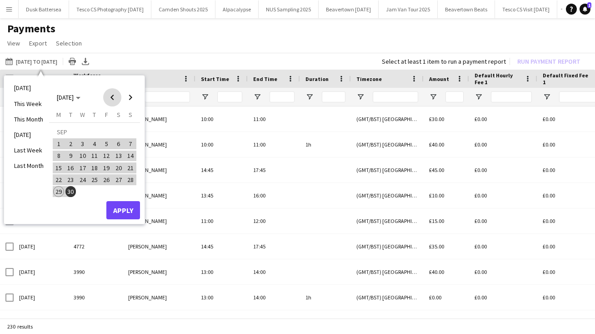
click at [112, 99] on span "Previous month" at bounding box center [112, 97] width 18 height 18
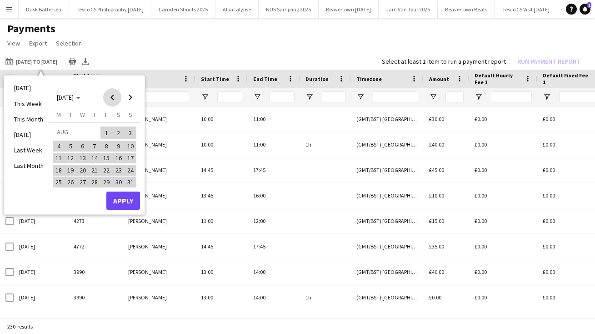
click at [112, 99] on span "Previous month" at bounding box center [112, 97] width 18 height 18
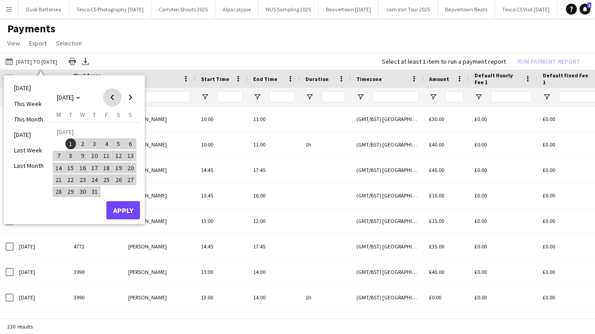
click at [112, 99] on span "Previous month" at bounding box center [112, 97] width 18 height 18
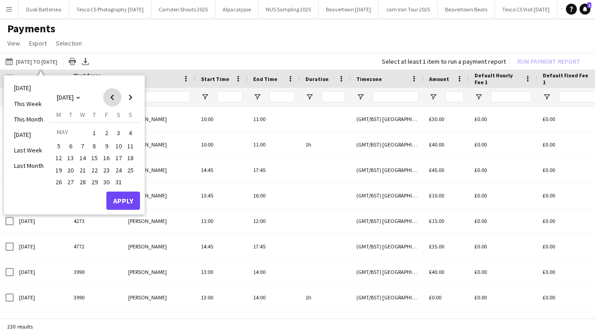
click at [112, 99] on span "Previous month" at bounding box center [112, 97] width 18 height 18
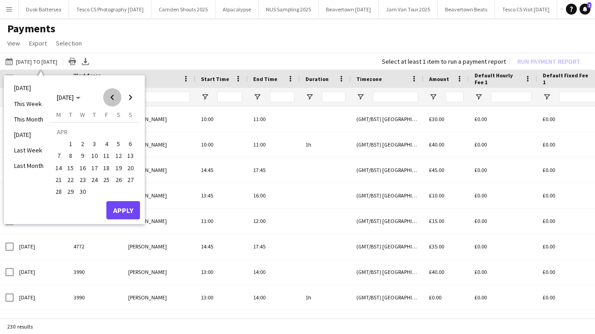
click at [112, 99] on span "Previous month" at bounding box center [112, 97] width 18 height 18
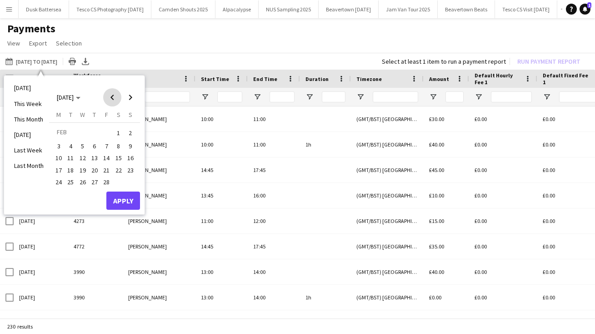
click at [112, 99] on span "Previous month" at bounding box center [112, 97] width 18 height 18
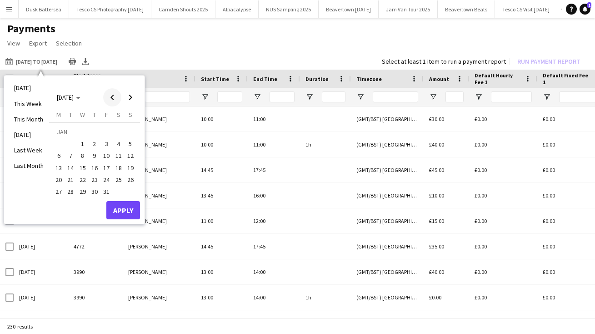
click at [112, 99] on span "Previous month" at bounding box center [112, 97] width 18 height 18
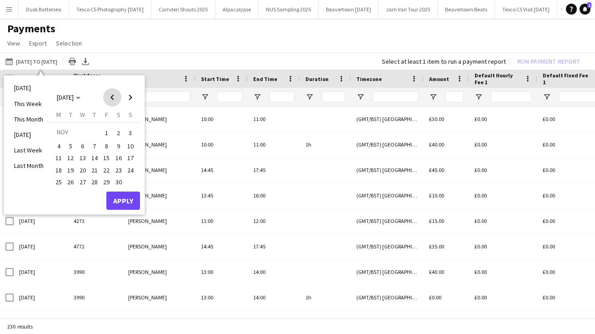
click at [112, 99] on span "Previous month" at bounding box center [112, 97] width 18 height 18
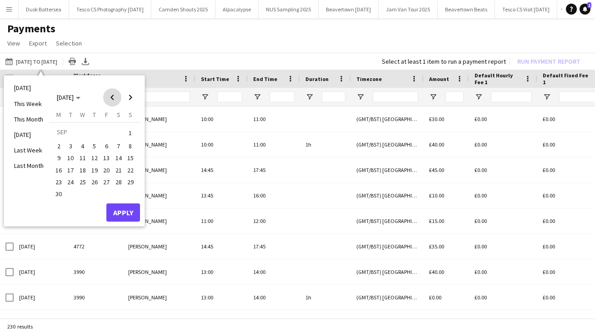
click at [112, 99] on span "Previous month" at bounding box center [112, 97] width 18 height 18
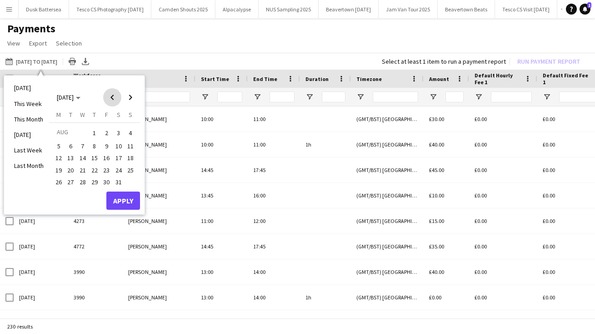
click at [112, 99] on span "Previous month" at bounding box center [112, 97] width 18 height 18
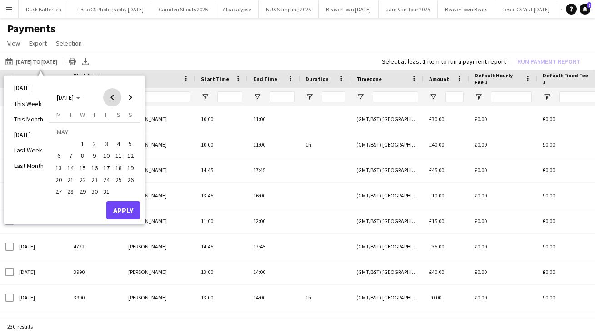
click at [112, 99] on span "Previous month" at bounding box center [112, 97] width 18 height 18
click at [59, 145] on span "1" at bounding box center [58, 143] width 11 height 11
click at [131, 95] on span "Next month" at bounding box center [130, 97] width 18 height 18
click at [131, 96] on span "Next month" at bounding box center [130, 97] width 18 height 18
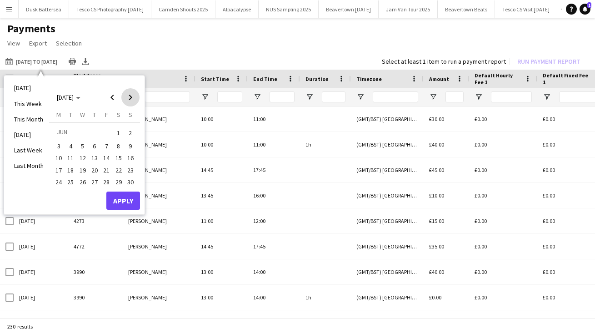
click at [131, 96] on span "Next month" at bounding box center [130, 97] width 18 height 18
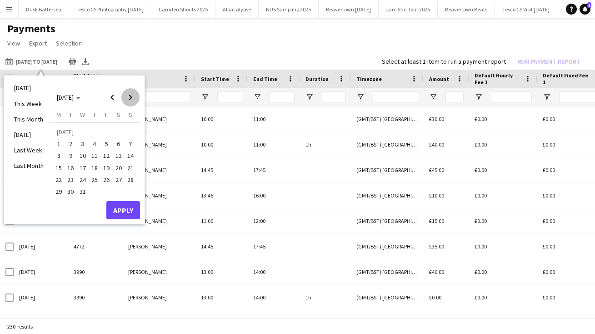
click at [131, 96] on span "Next month" at bounding box center [130, 97] width 18 height 18
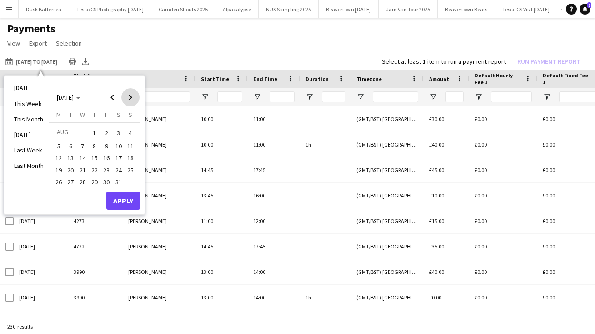
click at [131, 96] on span "Next month" at bounding box center [130, 97] width 18 height 18
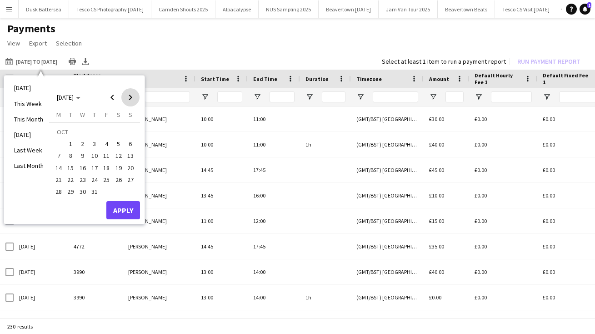
click at [131, 96] on span "Next month" at bounding box center [130, 97] width 18 height 18
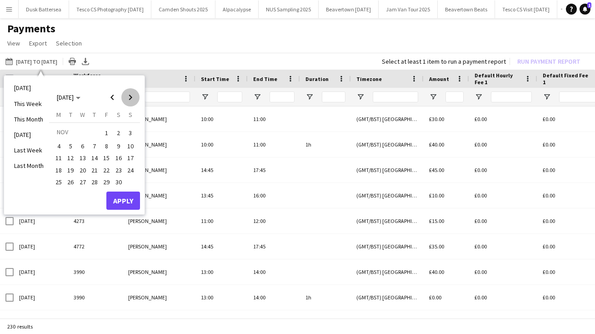
click at [131, 96] on span "Next month" at bounding box center [130, 97] width 18 height 18
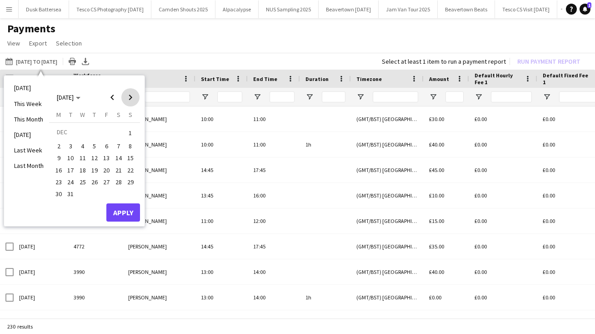
click at [131, 96] on span "Next month" at bounding box center [130, 97] width 18 height 18
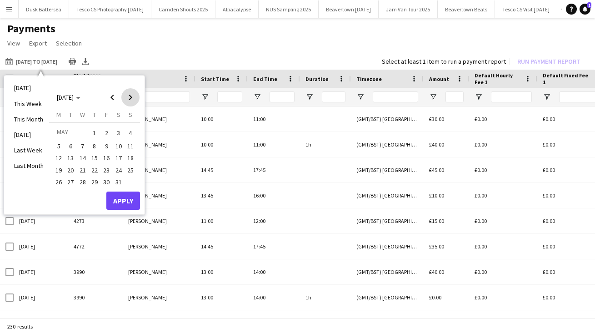
click at [131, 96] on span "Next month" at bounding box center [130, 97] width 18 height 18
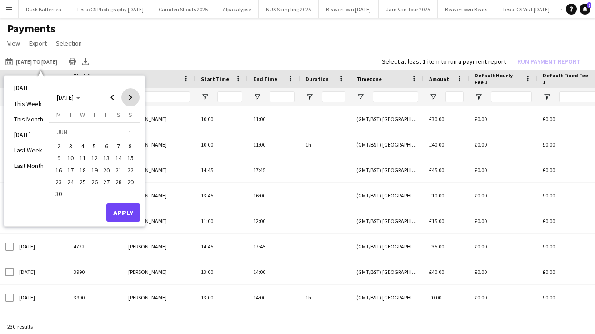
click at [131, 96] on span "Next month" at bounding box center [130, 97] width 18 height 18
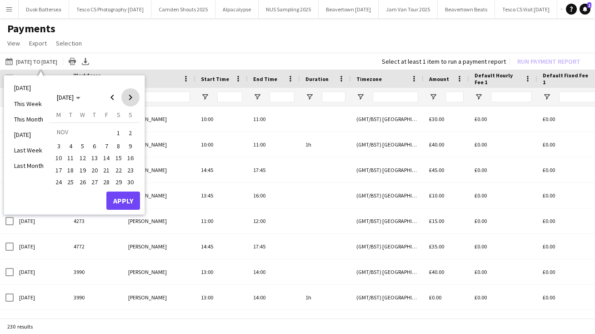
click at [131, 96] on span "Next month" at bounding box center [130, 97] width 18 height 18
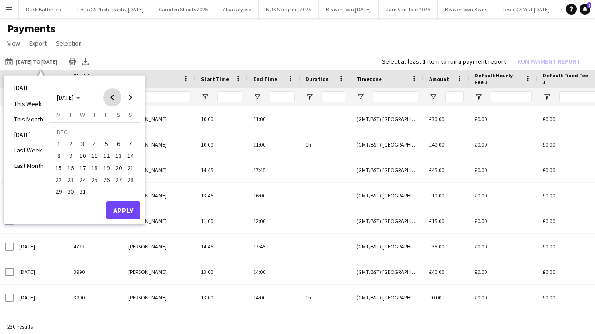
click at [113, 98] on span "Previous month" at bounding box center [112, 97] width 18 height 18
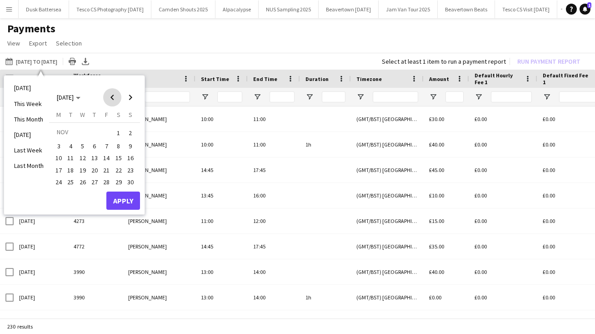
click at [113, 98] on span "Previous month" at bounding box center [112, 97] width 18 height 18
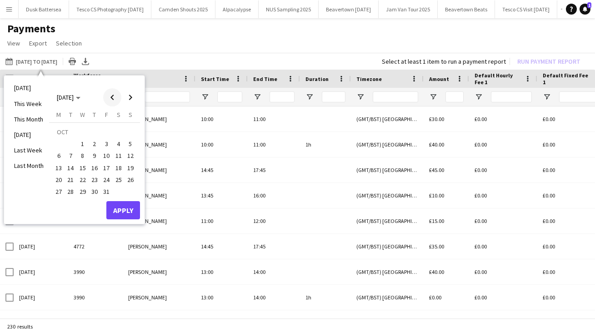
click at [113, 99] on span "Previous month" at bounding box center [112, 97] width 18 height 18
click at [74, 192] on span "30" at bounding box center [70, 191] width 11 height 11
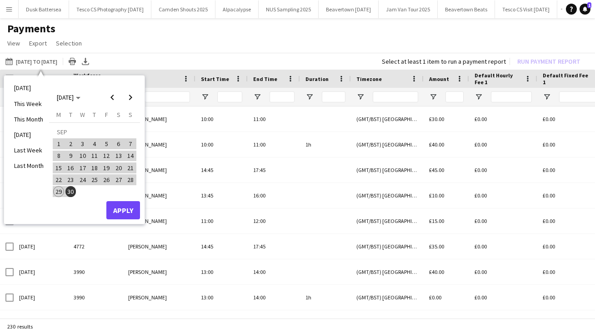
click at [135, 209] on button "Apply" at bounding box center [123, 210] width 34 height 18
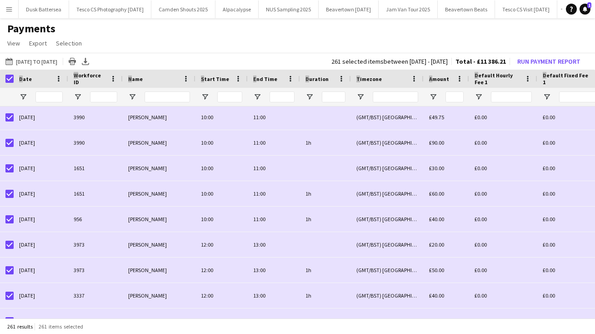
scroll to position [1421, 0]
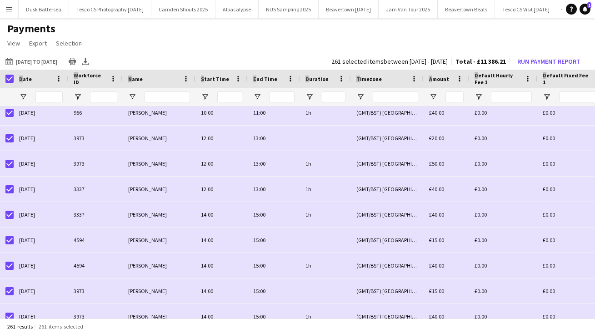
drag, startPoint x: 325, startPoint y: 277, endPoint x: 320, endPoint y: 347, distance: 70.1
click at [320, 333] on html "Menu Boards Boards Boards All jobs Status Workforce Workforce My Workforce Recr…" at bounding box center [297, 167] width 595 height 334
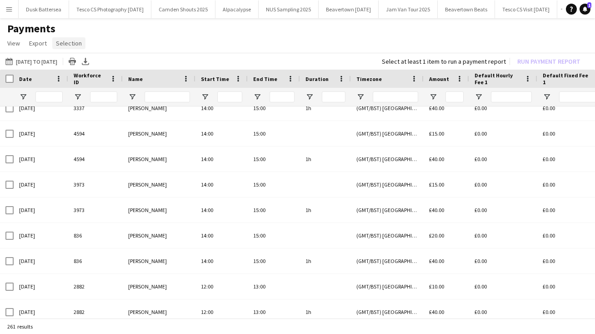
click at [67, 45] on span "Selection" at bounding box center [69, 43] width 26 height 8
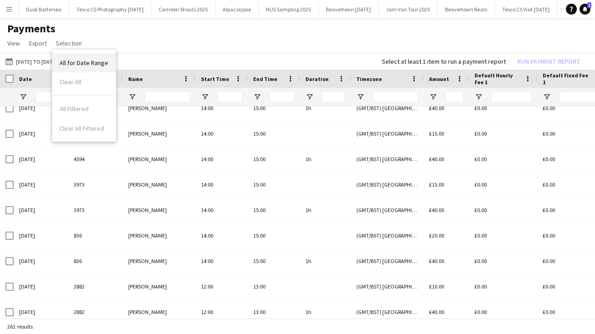
click at [78, 62] on span "All for Date Range" at bounding box center [84, 63] width 49 height 8
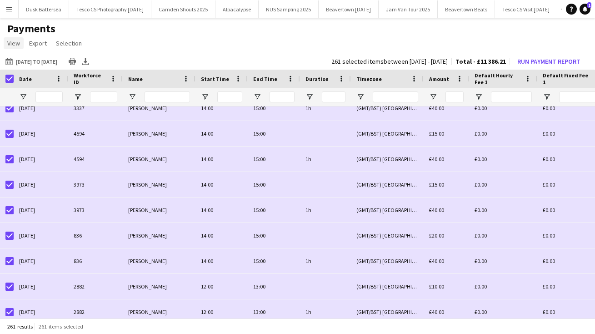
click at [13, 46] on span "View" at bounding box center [13, 43] width 13 height 8
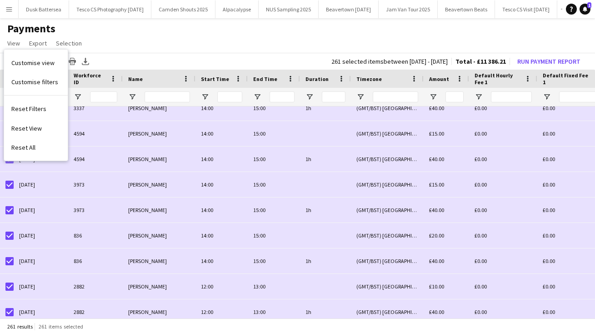
click at [184, 37] on app-page-menu "View Customise view Customise filters Reset Filters Reset View Reset All Export…" at bounding box center [297, 43] width 595 height 17
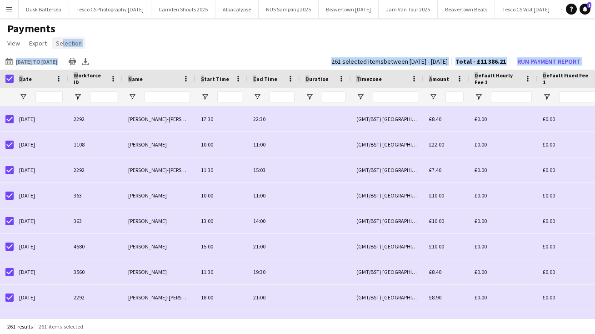
scroll to position [0, 0]
drag, startPoint x: 63, startPoint y: 148, endPoint x: 59, endPoint y: 42, distance: 106.4
click at [59, 42] on app-pay-payments-table "View Customise view Customise filters Reset Filters Reset View Reset All Export…" at bounding box center [297, 177] width 595 height 284
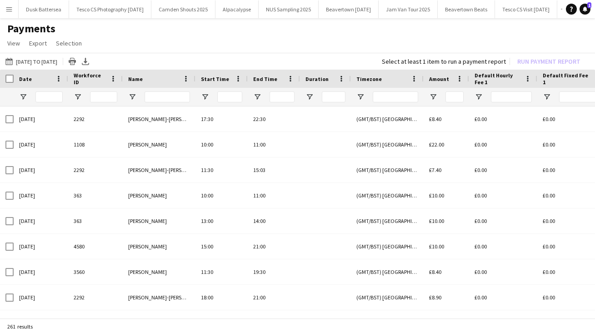
click at [311, 43] on app-page-menu "View Customise view Customise filters Reset Filters Reset View Reset All Export…" at bounding box center [297, 43] width 595 height 17
